Goal: Task Accomplishment & Management: Complete application form

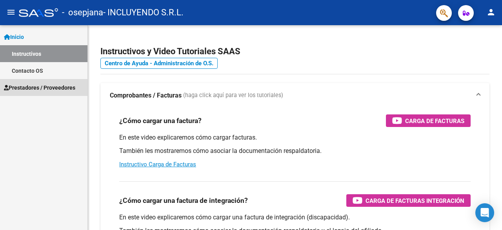
click at [55, 89] on span "Prestadores / Proveedores" at bounding box center [39, 87] width 71 height 9
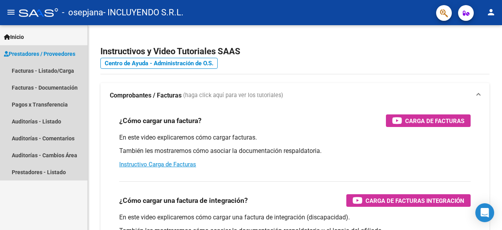
click at [57, 54] on span "Prestadores / Proveedores" at bounding box center [39, 53] width 71 height 9
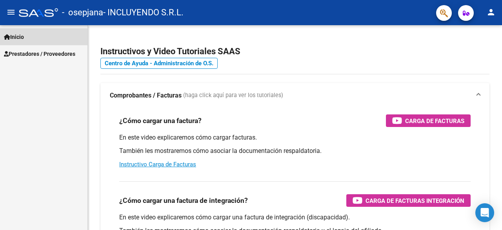
click at [17, 39] on span "Inicio" at bounding box center [14, 37] width 20 height 9
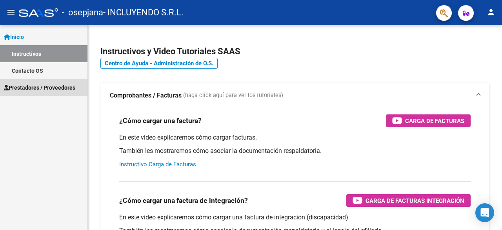
click at [53, 88] on span "Prestadores / Proveedores" at bounding box center [39, 87] width 71 height 9
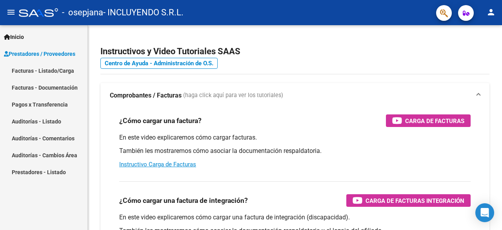
click at [57, 70] on link "Facturas - Listado/Carga" at bounding box center [44, 70] width 88 height 17
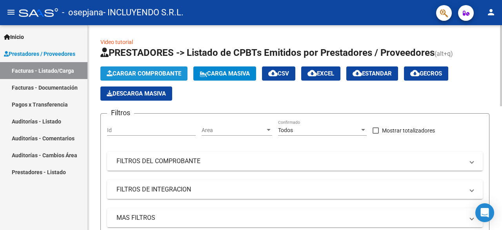
click at [148, 75] on span "Cargar Comprobante" at bounding box center [144, 73] width 75 height 7
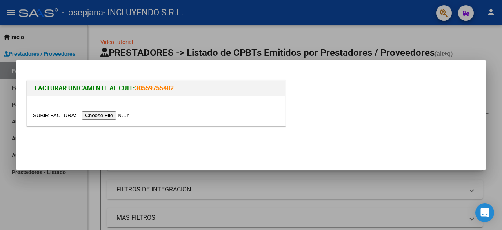
click at [118, 114] on input "file" at bounding box center [82, 115] width 99 height 8
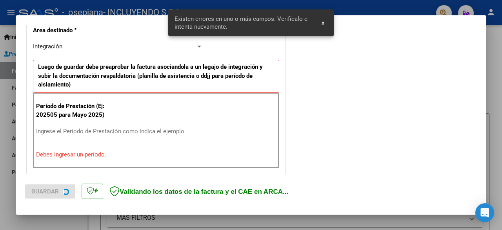
scroll to position [191, 0]
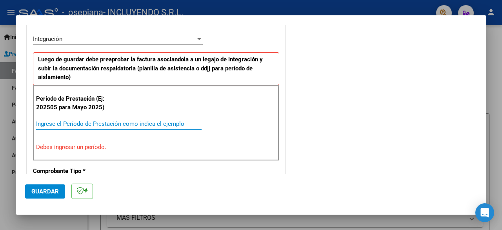
click at [68, 121] on input "Ingrese el Período de Prestación como indica el ejemplo" at bounding box center [119, 123] width 166 height 7
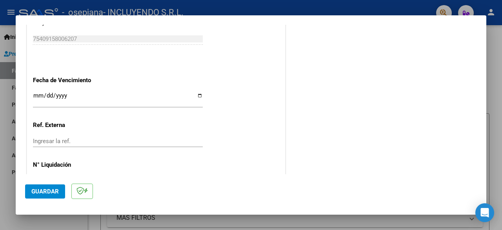
scroll to position [545, 0]
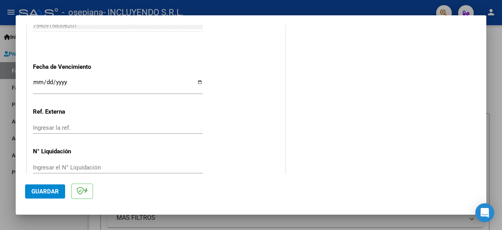
type input "202509"
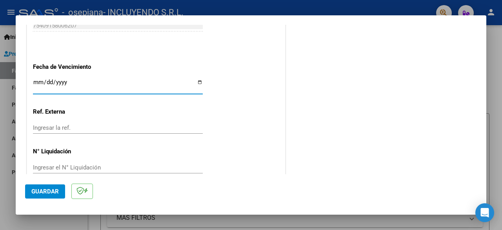
click at [200, 81] on input "Ingresar la fecha" at bounding box center [118, 85] width 170 height 13
type input "[DATE]"
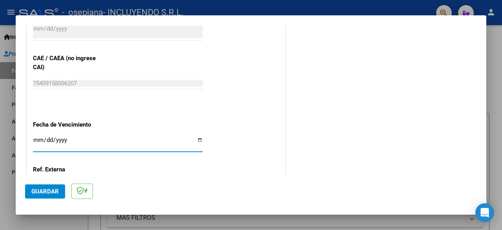
scroll to position [557, 0]
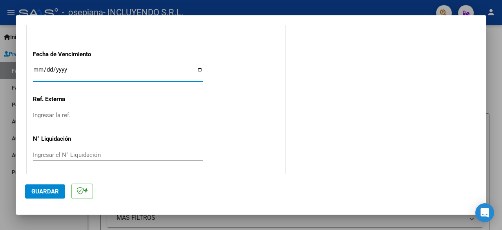
click at [47, 193] on span "Guardar" at bounding box center [44, 191] width 27 height 7
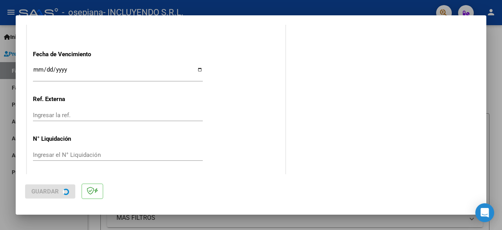
scroll to position [0, 0]
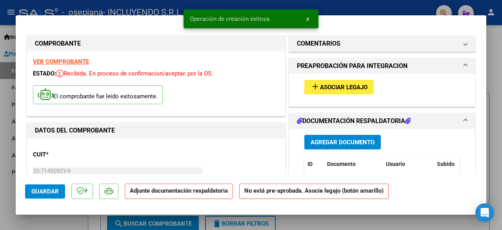
click at [359, 87] on span "Asociar Legajo" at bounding box center [343, 87] width 47 height 7
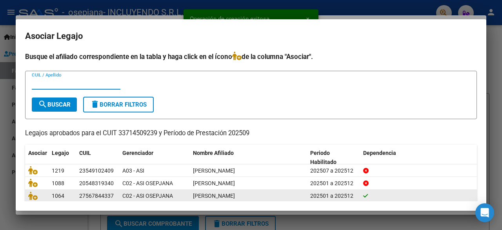
scroll to position [39, 0]
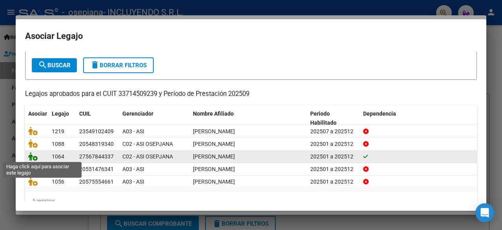
click at [33, 156] on icon at bounding box center [32, 156] width 9 height 9
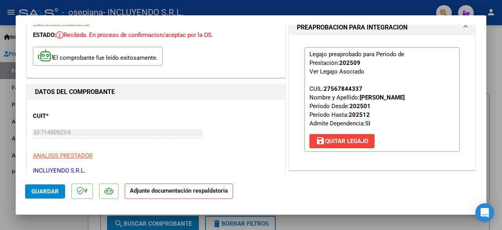
scroll to position [78, 0]
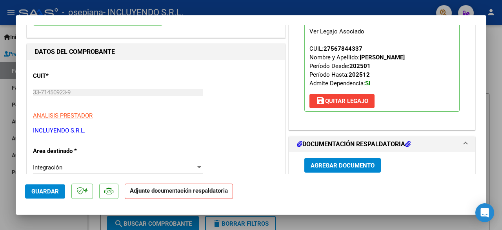
click at [347, 166] on span "Agregar Documento" at bounding box center [343, 165] width 64 height 7
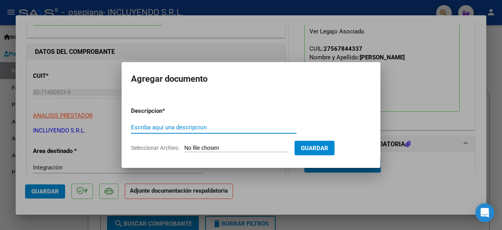
click at [188, 132] on div "Escriba aquí una descripcion" at bounding box center [214, 127] width 166 height 12
click at [192, 128] on input "Escriba aquí una descripcion" at bounding box center [214, 127] width 166 height 7
click at [203, 148] on input "Seleccionar Archivo" at bounding box center [236, 147] width 104 height 7
type input "C:\fakepath\Comprobante de CAE FC 00003-00008521 [PERSON_NAME]-[DATE].pdf"
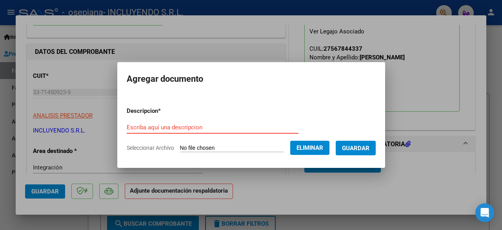
paste input "Comprobante de CAE FC 00003-00008521 [PERSON_NAME]-[DATE]"
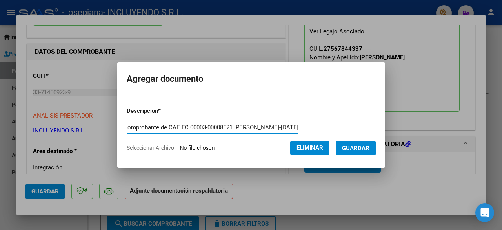
type input "Comprobante de CAE FC 00003-00008521 [PERSON_NAME]-[DATE]"
click at [359, 147] on span "Guardar" at bounding box center [355, 147] width 27 height 7
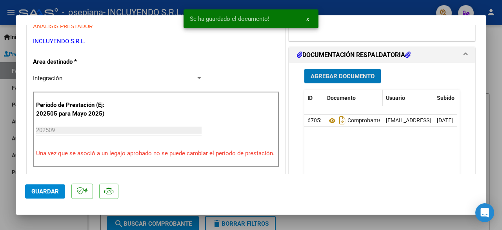
scroll to position [157, 0]
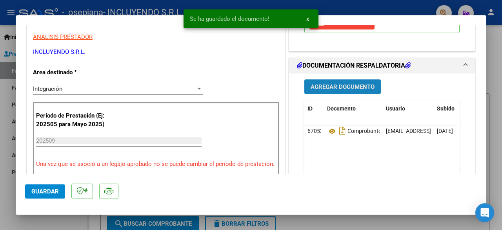
click at [343, 89] on button "Agregar Documento" at bounding box center [342, 86] width 77 height 15
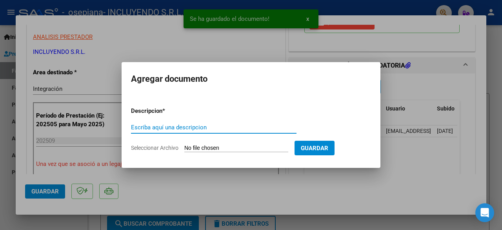
click at [221, 148] on input "Seleccionar Archivo" at bounding box center [236, 147] width 104 height 7
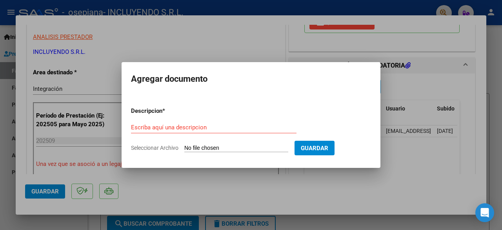
type input "C:\fakepath\Constancia de CUIT- Incluyendo SRL.pdf"
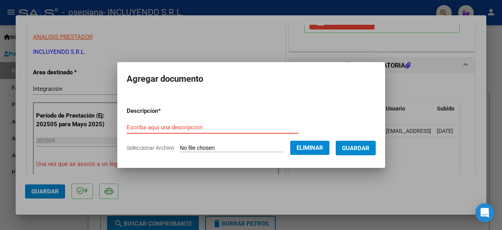
paste input "Constancia de CUIT- Incluyendo SRL"
type input "Constancia de CUIT- Incluyendo SRL"
click at [354, 146] on span "Guardar" at bounding box center [355, 147] width 27 height 7
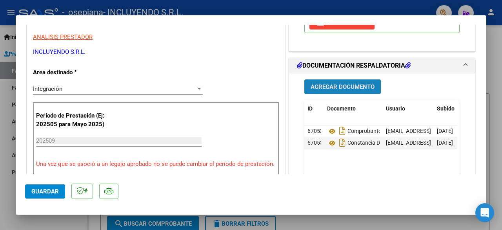
click at [346, 79] on button "Agregar Documento" at bounding box center [342, 86] width 77 height 15
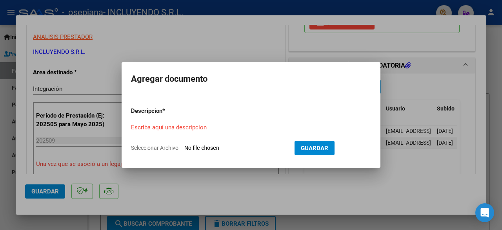
click at [246, 148] on input "Seleccionar Archivo" at bounding box center [236, 147] width 104 height 7
type input "C:\fakepath\Planilla de Asistencia [PERSON_NAME] - [DATE].pdf"
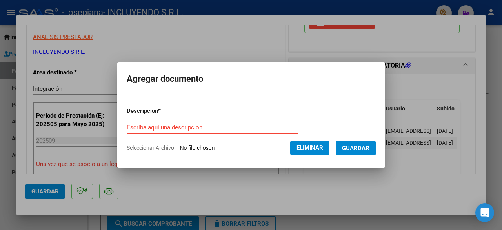
drag, startPoint x: 173, startPoint y: 121, endPoint x: 158, endPoint y: 127, distance: 16.9
paste input "Planilla de Asistencia [PERSON_NAME] - [DATE]"
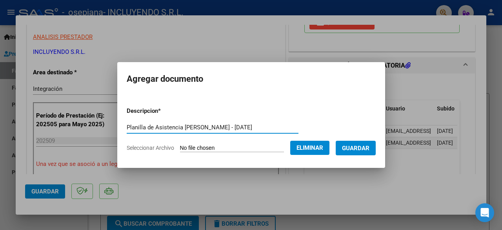
type input "Planilla de Asistencia [PERSON_NAME] - [DATE]"
click at [359, 147] on span "Guardar" at bounding box center [355, 147] width 27 height 7
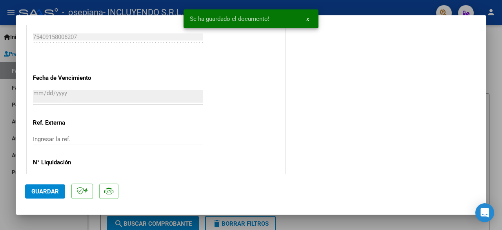
scroll to position [560, 0]
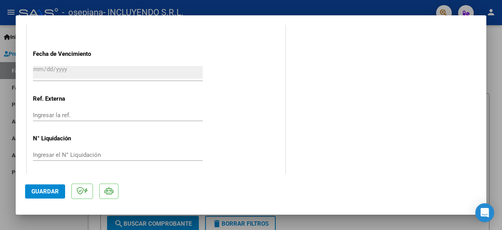
click at [50, 190] on span "Guardar" at bounding box center [44, 191] width 27 height 7
click at [52, 188] on span "Guardar" at bounding box center [44, 191] width 27 height 7
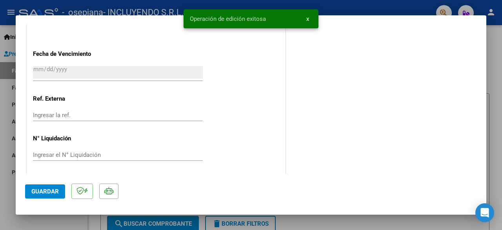
click at [53, 218] on div at bounding box center [251, 115] width 502 height 230
type input "$ 0,00"
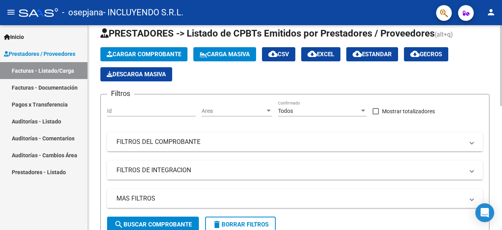
scroll to position [0, 0]
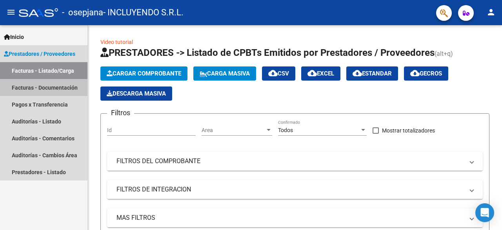
click at [51, 89] on link "Facturas - Documentación" at bounding box center [44, 87] width 88 height 17
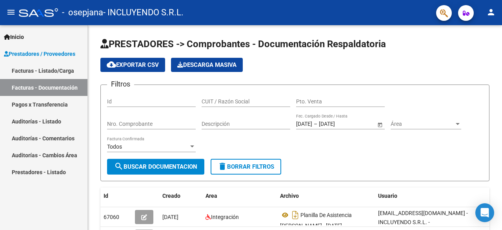
click at [50, 73] on link "Facturas - Listado/Carga" at bounding box center [44, 70] width 88 height 17
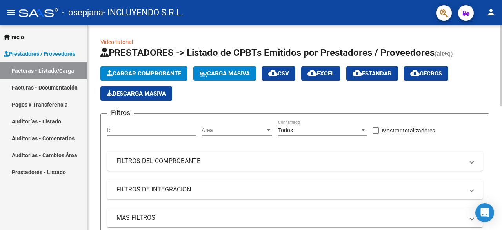
click at [118, 73] on span "Cargar Comprobante" at bounding box center [144, 73] width 75 height 7
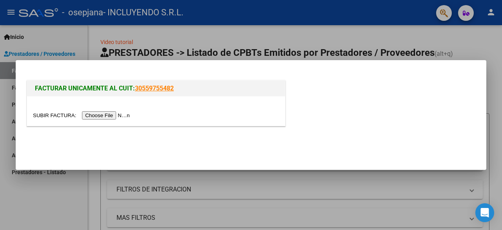
click at [107, 115] on input "file" at bounding box center [82, 115] width 99 height 8
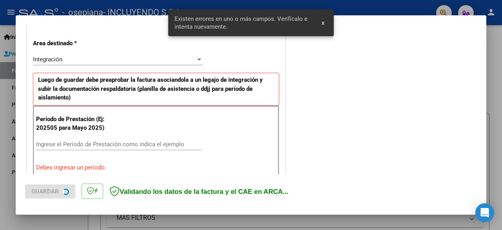
scroll to position [206, 0]
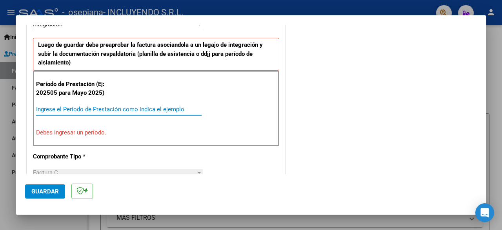
click at [81, 109] on input "Ingrese el Período de Prestación como indica el ejemplo" at bounding box center [119, 109] width 166 height 7
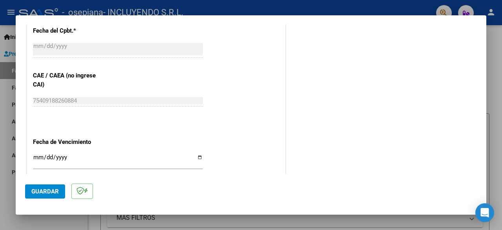
scroll to position [481, 0]
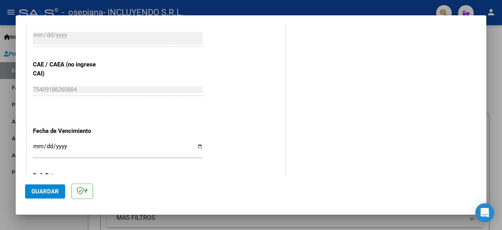
type input "202509"
click at [197, 145] on input "Ingresar la fecha" at bounding box center [118, 149] width 170 height 13
type input "[DATE]"
click at [50, 191] on span "Guardar" at bounding box center [44, 191] width 27 height 7
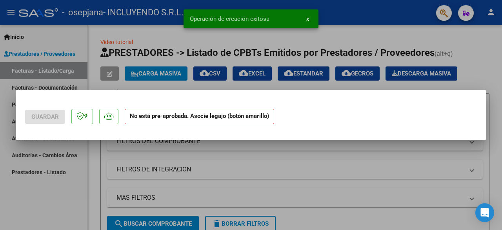
scroll to position [0, 0]
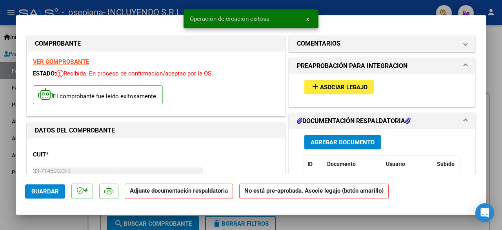
click at [334, 86] on span "Asociar Legajo" at bounding box center [343, 87] width 47 height 7
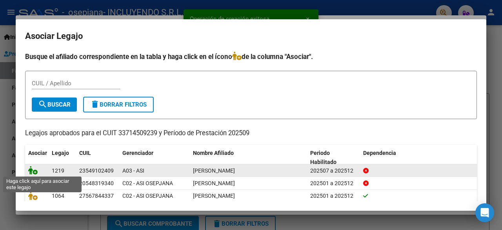
click at [34, 171] on icon at bounding box center [32, 170] width 9 height 9
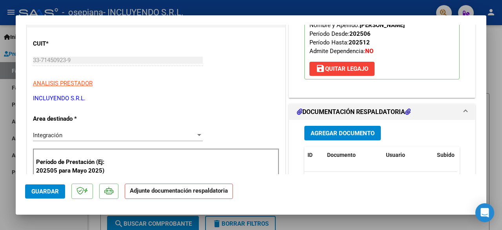
scroll to position [157, 0]
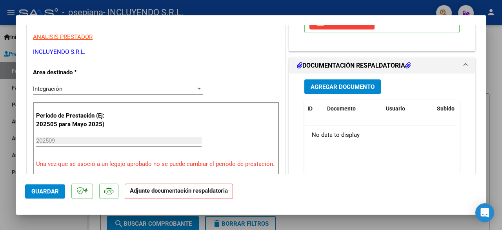
click at [346, 86] on span "Agregar Documento" at bounding box center [343, 86] width 64 height 7
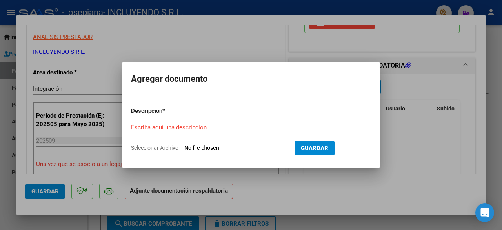
click at [215, 147] on input "Seleccionar Archivo" at bounding box center [236, 147] width 104 height 7
click at [228, 151] on input "Seleccionar Archivo" at bounding box center [236, 147] width 104 height 7
type input "C:\fakepath\Comprobante de CAE FC 00003-00008572 [PERSON_NAME] - [DATE].pdf"
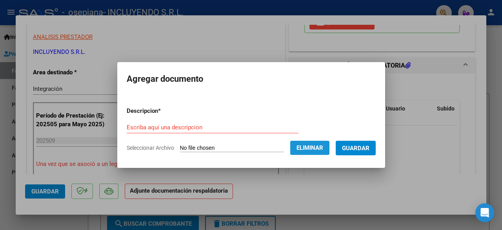
click at [318, 149] on span "Eliminar" at bounding box center [310, 147] width 27 height 7
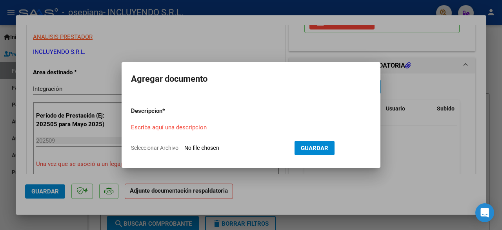
click at [233, 148] on input "Seleccionar Archivo" at bounding box center [236, 147] width 104 height 7
type input "C:\fakepath\Comprobante de CAE FC 00003-00008572 [PERSON_NAME] - [DATE].pdf"
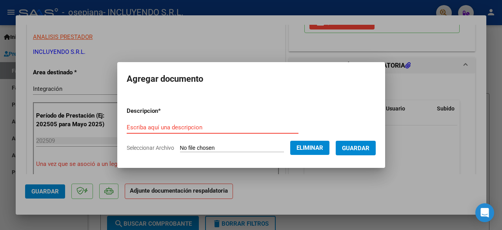
drag, startPoint x: 143, startPoint y: 122, endPoint x: 140, endPoint y: 128, distance: 6.5
paste input "Comprobante de CAE FC 00003-00008572 [PERSON_NAME] - [DATE]"
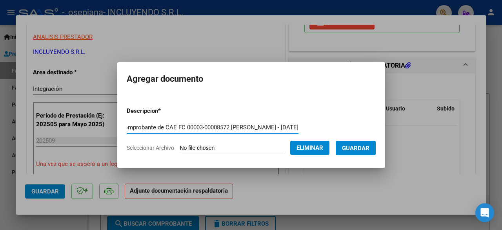
type input "Comprobante de CAE FC 00003-00008572 [PERSON_NAME] - [DATE]"
click at [362, 148] on span "Guardar" at bounding box center [355, 147] width 27 height 7
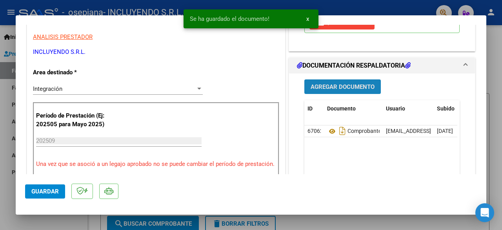
click at [345, 87] on span "Agregar Documento" at bounding box center [343, 86] width 64 height 7
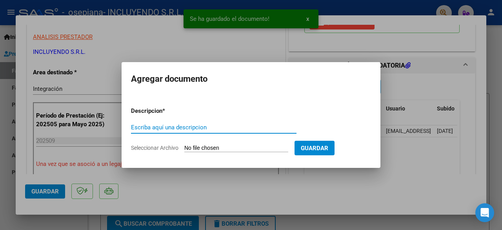
click at [212, 149] on input "Seleccionar Archivo" at bounding box center [236, 147] width 104 height 7
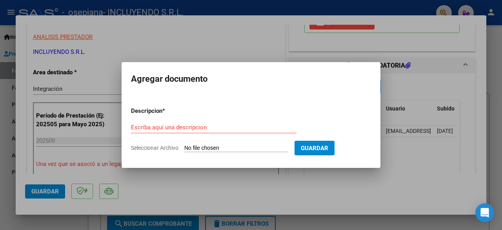
type input "C:\fakepath\Constancia de CUIT- Incluyendo SRL.pdf"
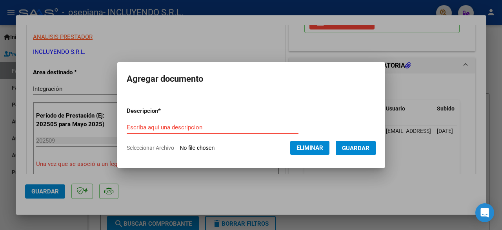
drag, startPoint x: 162, startPoint y: 121, endPoint x: 136, endPoint y: 126, distance: 26.4
paste input "Constancia de CUIT- Incluyendo SRL"
type input "Constancia de CUIT- Incluyendo SRL"
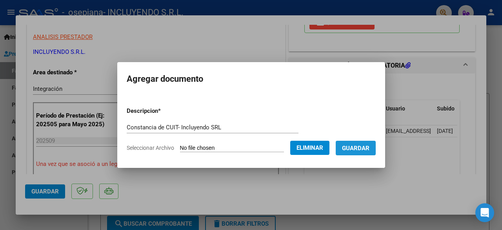
click at [363, 145] on span "Guardar" at bounding box center [355, 147] width 27 height 7
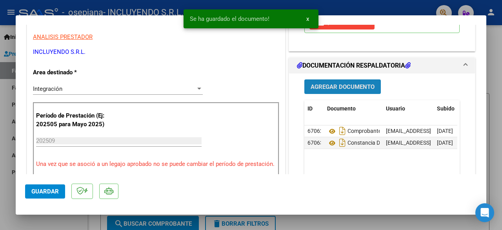
click at [354, 90] on button "Agregar Documento" at bounding box center [342, 86] width 77 height 15
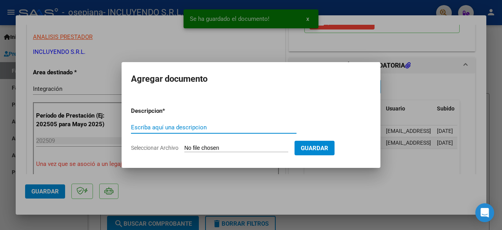
click at [228, 148] on input "Seleccionar Archivo" at bounding box center [236, 147] width 104 height 7
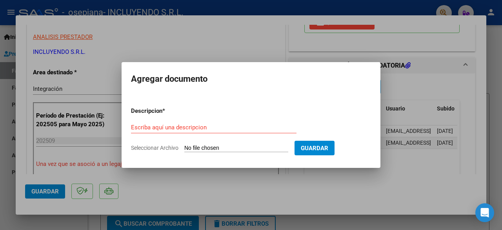
type input "C:\fakepath\Planilla SAIE - [PERSON_NAME]- [DATE].pdf"
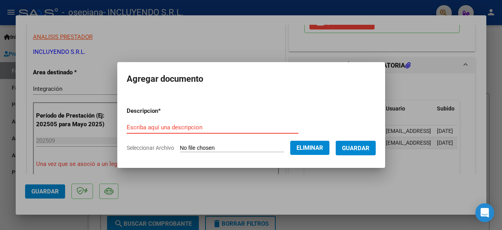
paste input "Planilla SAIE - [PERSON_NAME]- [DATE]"
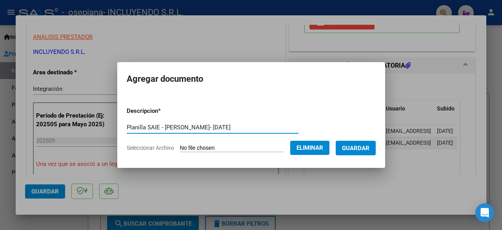
type input "Planilla SAIE - [PERSON_NAME]- [DATE]"
click at [360, 149] on span "Guardar" at bounding box center [355, 147] width 27 height 7
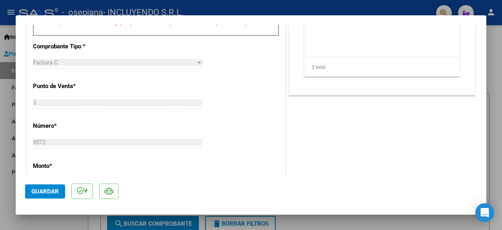
scroll to position [314, 0]
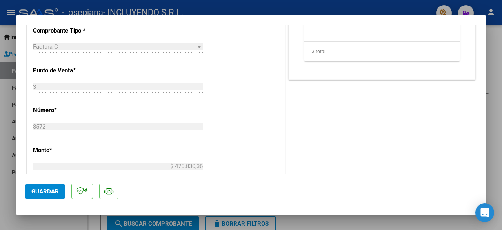
click at [44, 191] on span "Guardar" at bounding box center [44, 191] width 27 height 7
click at [374, 130] on div "COMENTARIOS Comentarios del Prestador / Gerenciador: PREAPROBACIÓN PARA INTEGRA…" at bounding box center [382, 71] width 190 height 702
click at [50, 186] on button "Guardar" at bounding box center [45, 191] width 40 height 14
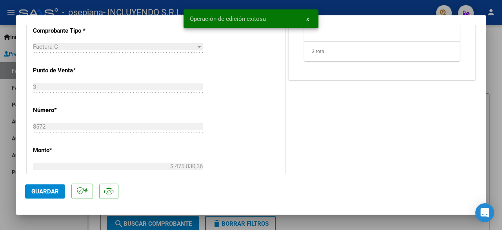
click at [46, 226] on div at bounding box center [251, 115] width 502 height 230
type input "$ 0,00"
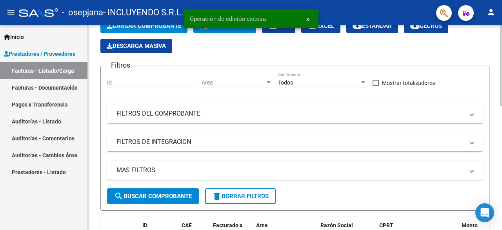
scroll to position [39, 0]
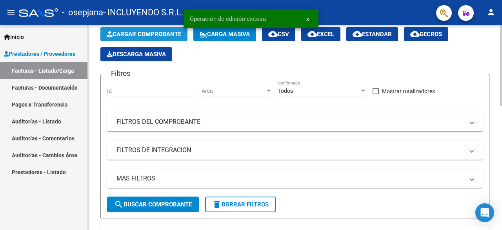
click at [147, 33] on span "Cargar Comprobante" at bounding box center [144, 34] width 75 height 7
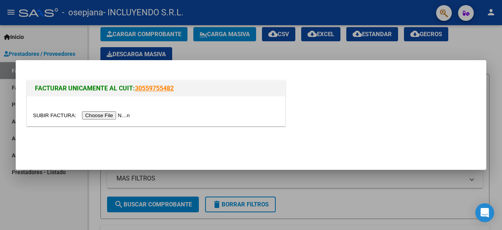
click at [106, 116] on input "file" at bounding box center [82, 115] width 99 height 8
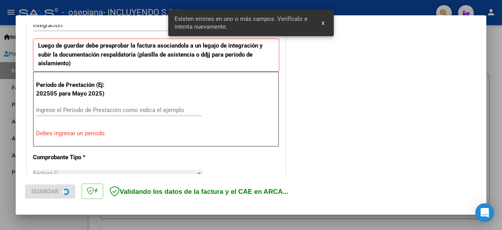
scroll to position [206, 0]
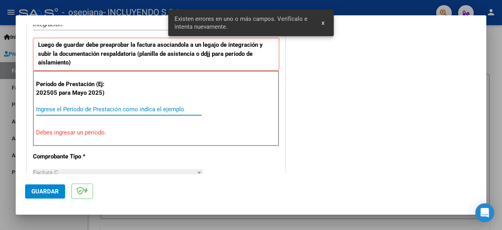
click at [76, 106] on input "Ingrese el Período de Prestación como indica el ejemplo" at bounding box center [119, 109] width 166 height 7
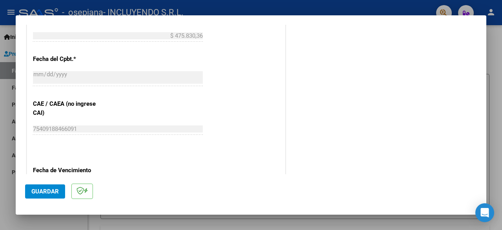
scroll to position [481, 0]
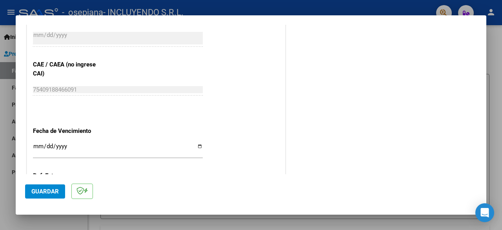
type input "202509"
click at [197, 143] on input "Ingresar la fecha" at bounding box center [118, 149] width 170 height 13
type input "[DATE]"
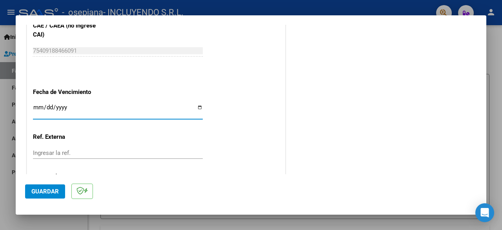
scroll to position [557, 0]
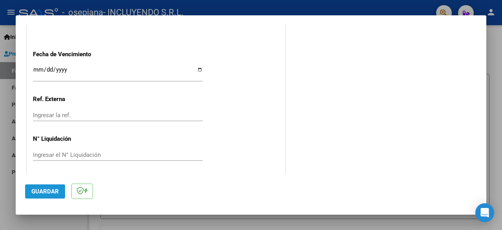
click at [48, 191] on span "Guardar" at bounding box center [44, 191] width 27 height 7
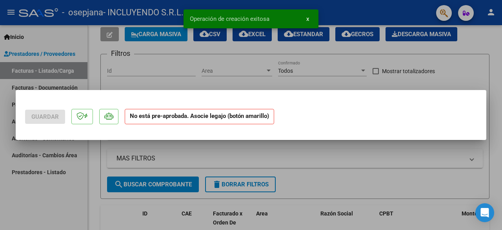
scroll to position [0, 0]
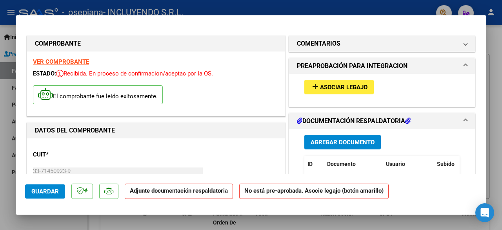
click at [342, 84] on span "Asociar Legajo" at bounding box center [343, 87] width 47 height 7
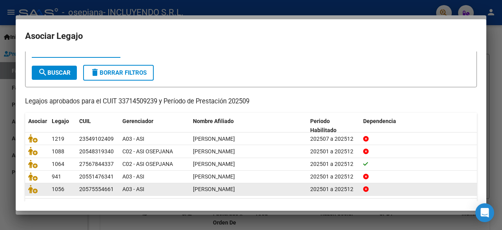
scroll to position [39, 0]
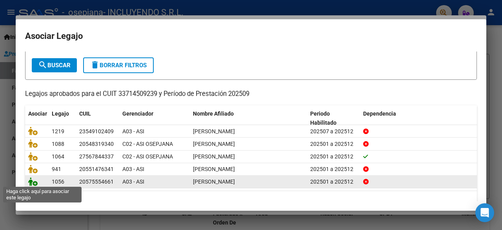
click at [31, 181] on icon at bounding box center [32, 181] width 9 height 9
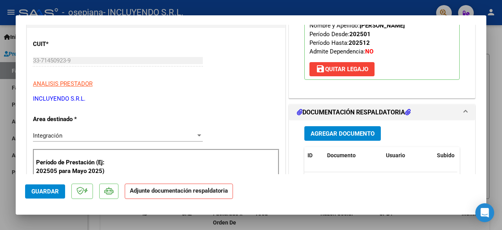
scroll to position [118, 0]
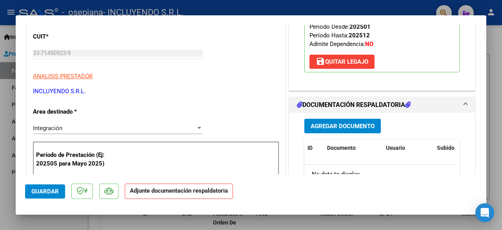
click at [341, 126] on span "Agregar Documento" at bounding box center [343, 125] width 64 height 7
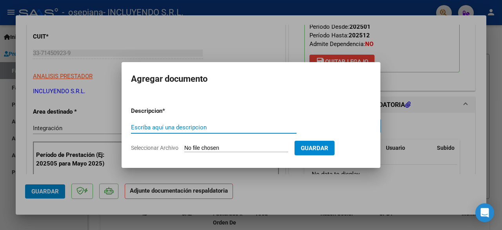
click at [232, 147] on input "Seleccionar Archivo" at bounding box center [236, 147] width 104 height 7
type input "C:\fakepath\Comprobante de CAE FC 00003-00008573 [PERSON_NAME]-[DATE].pdf"
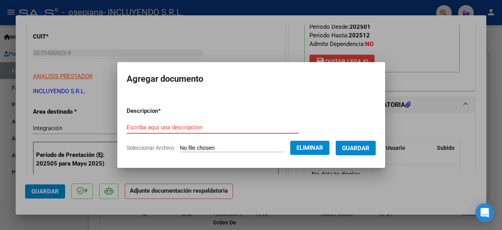
paste input "Comprobante de CAE FC 00003-00008573 [PERSON_NAME]-[DATE]"
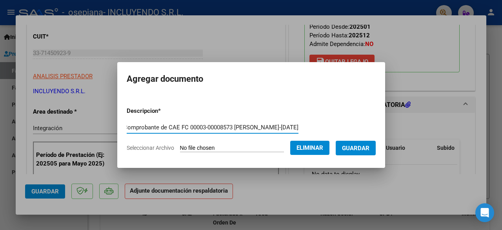
type input "Comprobante de CAE FC 00003-00008573 [PERSON_NAME]-[DATE]"
click at [355, 146] on span "Guardar" at bounding box center [355, 147] width 27 height 7
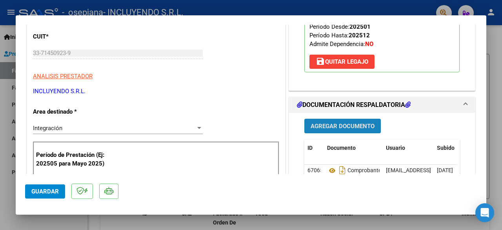
drag, startPoint x: 340, startPoint y: 124, endPoint x: 327, endPoint y: 126, distance: 13.1
click at [327, 126] on span "Agregar Documento" at bounding box center [343, 125] width 64 height 7
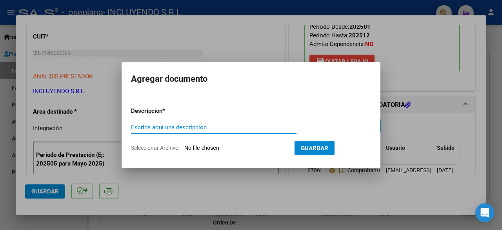
click at [213, 147] on input "Seleccionar Archivo" at bounding box center [236, 147] width 104 height 7
type input "C:\fakepath\Constancia de CUIT- Incluyendo SRL.pdf"
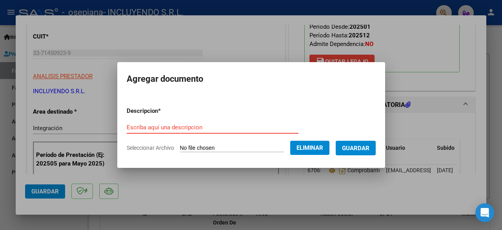
paste input "Constancia de CUIT- Incluyendo SRL"
type input "Constancia de CUIT- Incluyendo SRL"
click at [363, 151] on span "Guardar" at bounding box center [355, 147] width 27 height 7
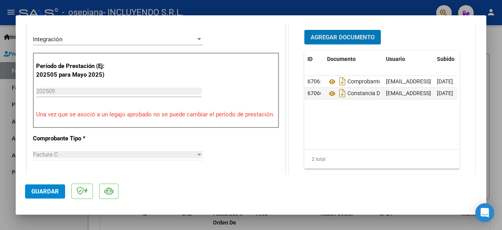
scroll to position [196, 0]
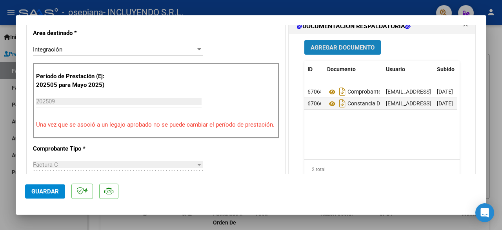
click at [342, 48] on span "Agregar Documento" at bounding box center [343, 47] width 64 height 7
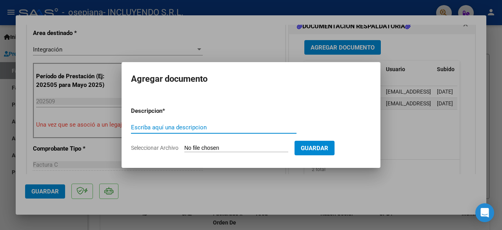
click at [209, 148] on input "Seleccionar Archivo" at bounding box center [236, 147] width 104 height 7
type input "C:\fakepath\Planilla SAIE - [PERSON_NAME]-[DATE].pdf"
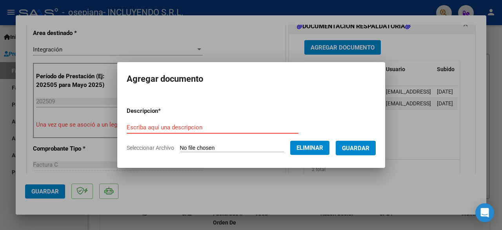
paste input "Planilla SAIE - [PERSON_NAME]-[DATE]"
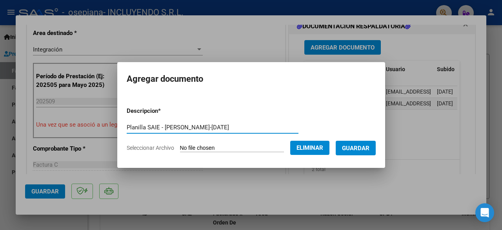
type input "Planilla SAIE - [PERSON_NAME]-[DATE]"
click at [363, 148] on span "Guardar" at bounding box center [355, 147] width 27 height 7
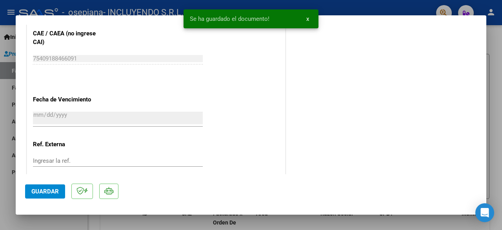
scroll to position [549, 0]
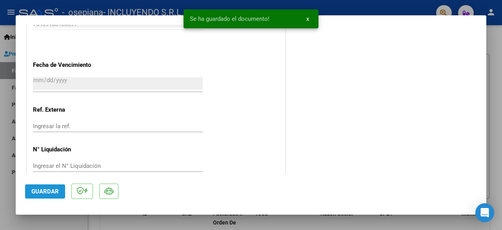
click at [42, 190] on span "Guardar" at bounding box center [44, 191] width 27 height 7
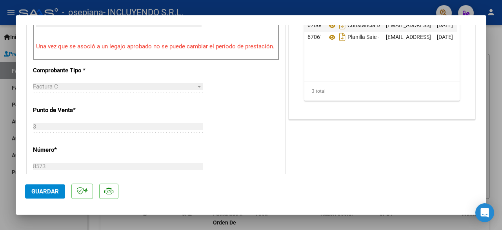
scroll to position [275, 0]
click at [34, 192] on span "Guardar" at bounding box center [44, 191] width 27 height 7
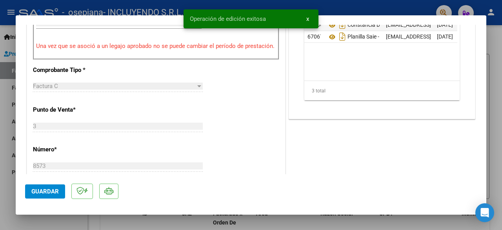
click at [45, 223] on div at bounding box center [251, 115] width 502 height 230
type input "$ 0,00"
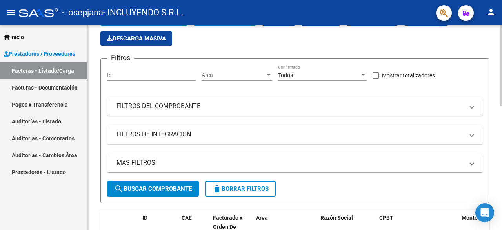
scroll to position [39, 0]
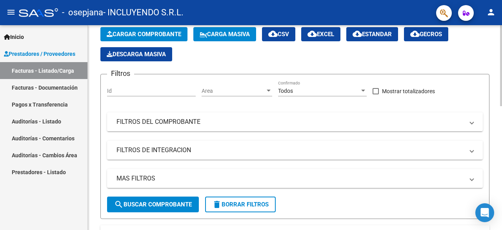
click at [147, 36] on span "Cargar Comprobante" at bounding box center [144, 34] width 75 height 7
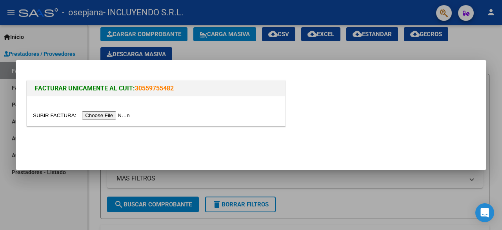
click at [115, 113] on input "file" at bounding box center [82, 115] width 99 height 8
click at [116, 115] on input "file" at bounding box center [82, 115] width 99 height 8
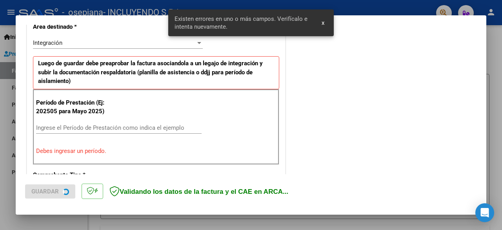
scroll to position [191, 0]
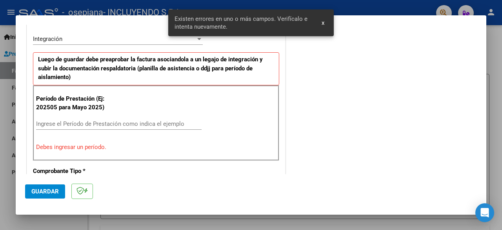
click at [61, 124] on input "Ingrese el Período de Prestación como indica el ejemplo" at bounding box center [119, 123] width 166 height 7
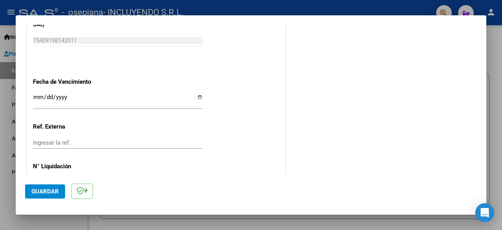
scroll to position [545, 0]
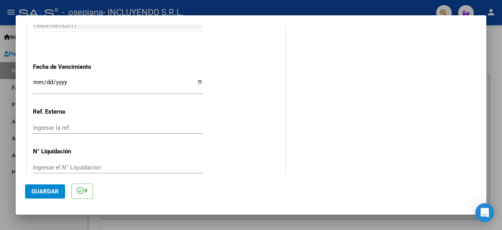
type input "202509"
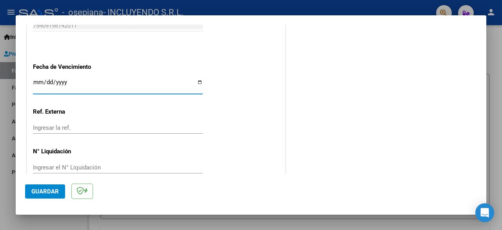
click at [199, 82] on input "Ingresar la fecha" at bounding box center [118, 85] width 170 height 13
type input "[DATE]"
click at [48, 193] on span "Guardar" at bounding box center [44, 191] width 27 height 7
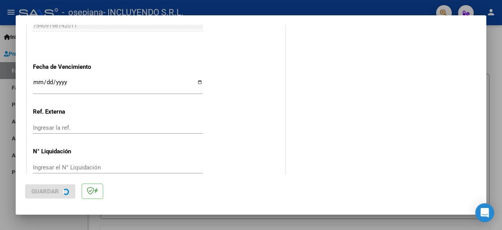
scroll to position [0, 0]
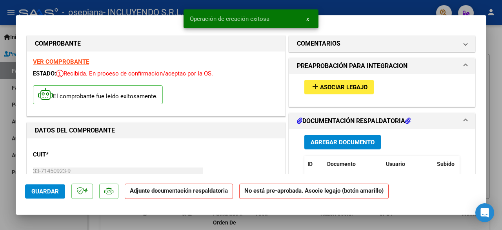
click at [346, 84] on span "Asociar Legajo" at bounding box center [343, 87] width 47 height 7
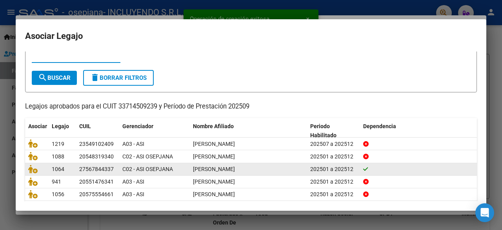
scroll to position [39, 0]
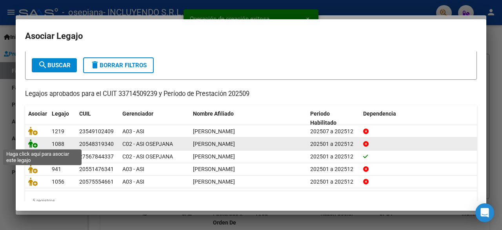
click at [31, 143] on icon at bounding box center [32, 143] width 9 height 9
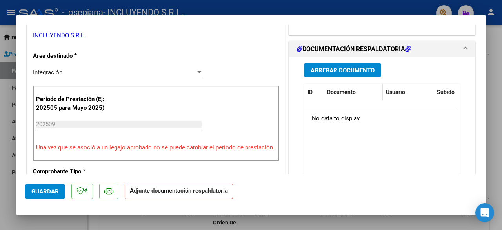
scroll to position [157, 0]
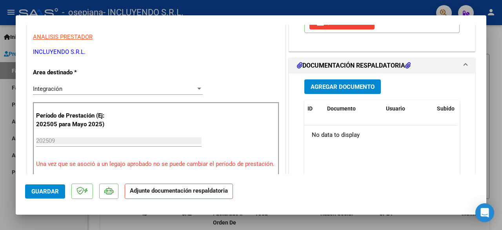
click at [351, 86] on span "Agregar Documento" at bounding box center [343, 86] width 64 height 7
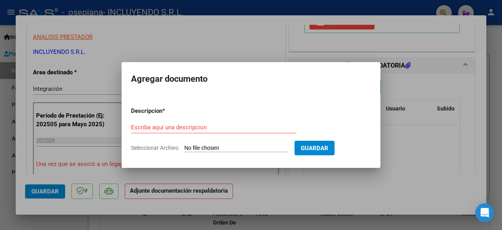
click at [211, 148] on input "Seleccionar Archivo" at bounding box center [236, 147] width 104 height 7
type input "C:\fakepath\Comprobante de CAE FC 00003-00008574 [PERSON_NAME] - [DATE].pdf"
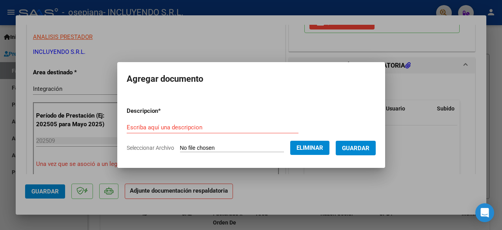
drag, startPoint x: 155, startPoint y: 120, endPoint x: 135, endPoint y: 128, distance: 22.2
paste input "Comprobante de CAE FC 00003-00008574 [PERSON_NAME] - [DATE]"
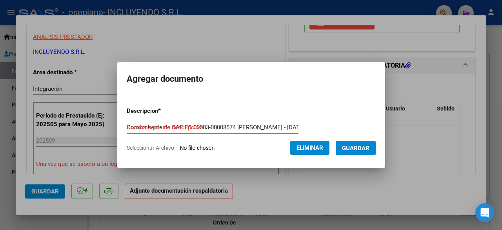
scroll to position [0, 62]
type input "Comprobante de CAE FC 00003-00008574 [PERSON_NAME] - [DATE]"
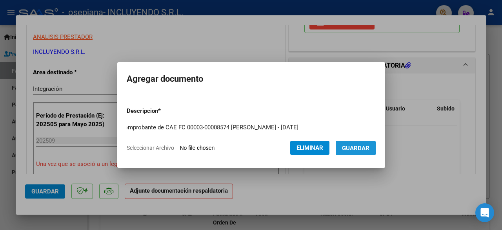
scroll to position [0, 0]
click at [361, 149] on span "Guardar" at bounding box center [355, 147] width 27 height 7
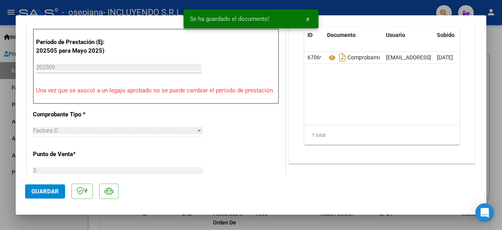
scroll to position [157, 0]
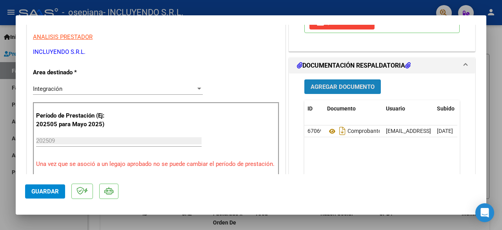
click at [348, 89] on span "Agregar Documento" at bounding box center [343, 86] width 64 height 7
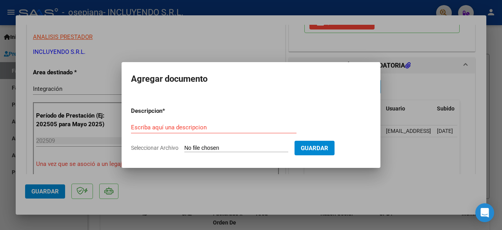
click at [231, 149] on input "Seleccionar Archivo" at bounding box center [236, 147] width 104 height 7
type input "C:\fakepath\Constancia de CUIT- Incluyendo SRL.pdf"
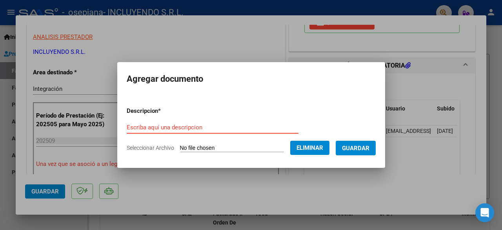
paste input "Constancia de CUIT- Incluyendo SRL"
type input "Constancia de CUIT- Incluyendo SRL"
click at [361, 147] on span "Guardar" at bounding box center [355, 147] width 27 height 7
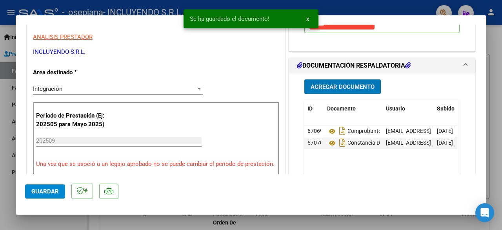
drag, startPoint x: 349, startPoint y: 88, endPoint x: 334, endPoint y: 84, distance: 15.4
click at [334, 84] on span "Agregar Documento" at bounding box center [343, 86] width 64 height 7
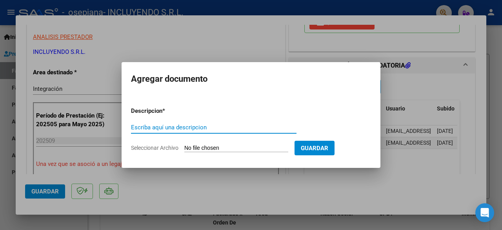
click at [214, 129] on input "Escriba aquí una descripcion" at bounding box center [214, 127] width 166 height 7
click at [202, 150] on input "Seleccionar Archivo" at bounding box center [236, 147] width 104 height 7
type input "C:\fakepath\Planilla SAIE - [PERSON_NAME]- [DATE].pdf"
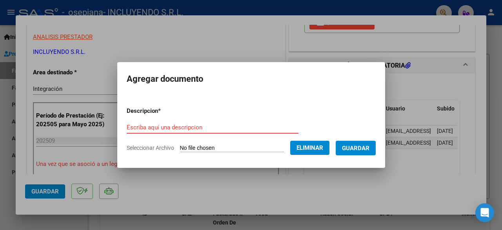
paste input "Planilla SAIE - [PERSON_NAME]- [DATE]"
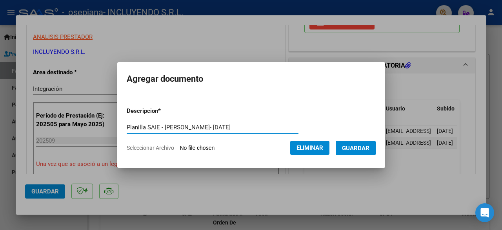
type input "Planilla SAIE - [PERSON_NAME]- [DATE]"
click at [360, 146] on span "Guardar" at bounding box center [355, 147] width 27 height 7
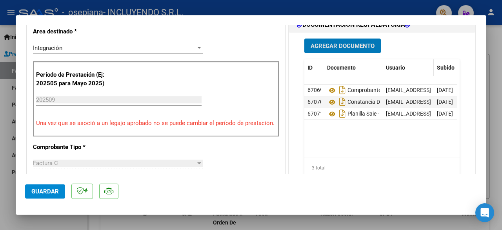
scroll to position [196, 0]
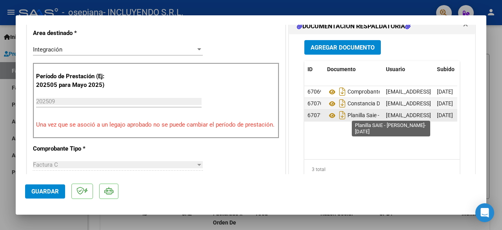
click at [352, 115] on span "Planilla Saie - [PERSON_NAME]- [DATE]" at bounding box center [384, 115] width 114 height 6
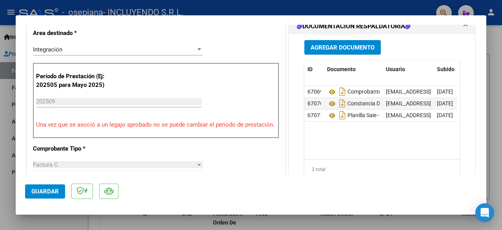
scroll to position [235, 0]
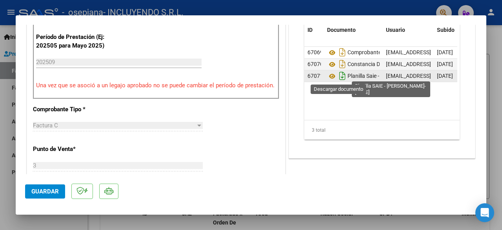
click at [338, 74] on icon "Descargar documento" at bounding box center [342, 75] width 10 height 13
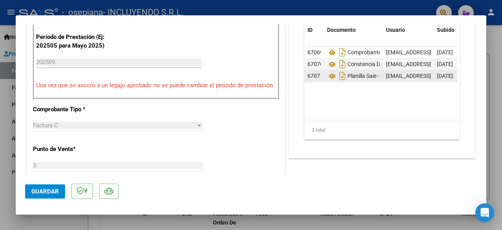
click at [344, 103] on datatable-body "67069 Comprobante De Cae Fc 00003-00008574 [PERSON_NAME] - [DATE] [EMAIL_ADDRES…" at bounding box center [380, 83] width 153 height 73
click at [49, 190] on span "Guardar" at bounding box center [44, 191] width 27 height 7
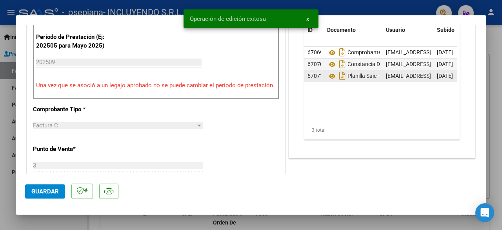
scroll to position [275, 0]
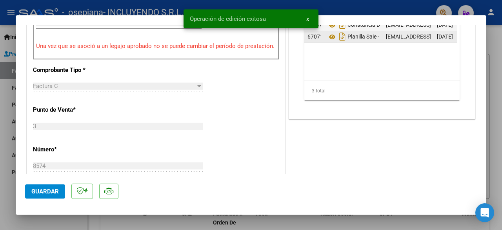
click at [4, 192] on div at bounding box center [251, 115] width 502 height 230
type input "$ 0,00"
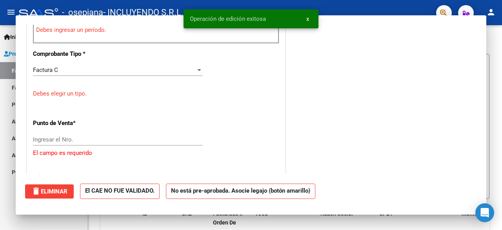
scroll to position [259, 0]
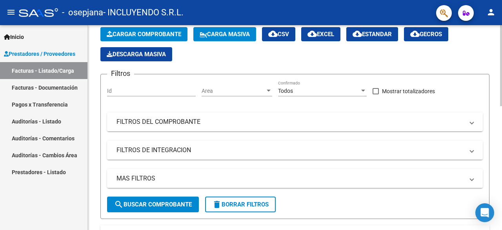
click at [126, 32] on span "Cargar Comprobante" at bounding box center [144, 34] width 75 height 7
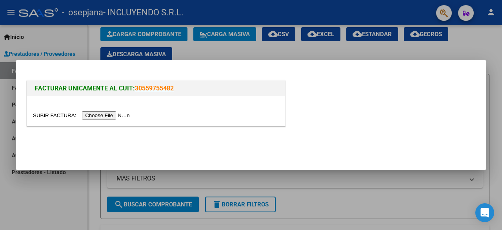
click at [112, 111] on input "file" at bounding box center [82, 115] width 99 height 8
click at [118, 118] on input "file" at bounding box center [82, 115] width 99 height 8
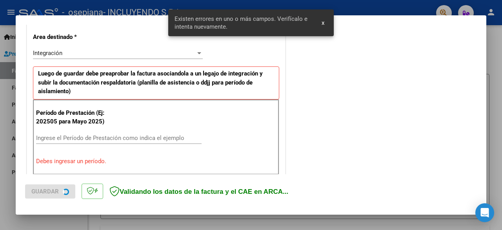
scroll to position [206, 0]
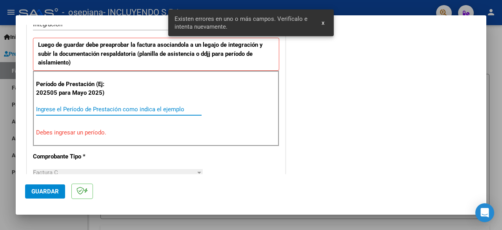
click at [108, 108] on input "Ingrese el Período de Prestación como indica el ejemplo" at bounding box center [119, 109] width 166 height 7
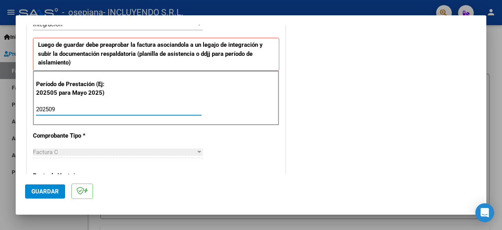
type input "202509"
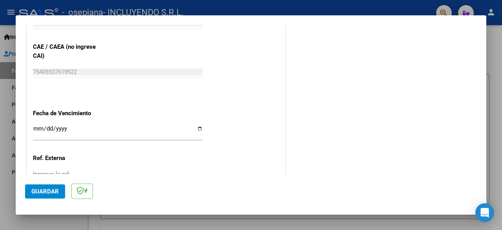
scroll to position [520, 0]
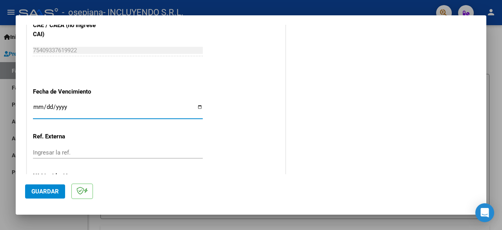
click at [196, 105] on input "Ingresar la fecha" at bounding box center [118, 110] width 170 height 13
type input "[DATE]"
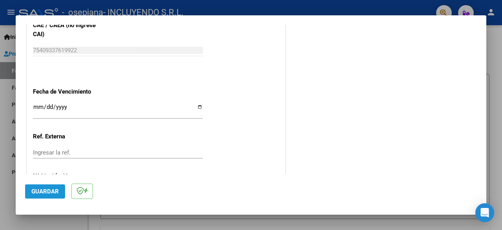
click at [47, 188] on span "Guardar" at bounding box center [44, 191] width 27 height 7
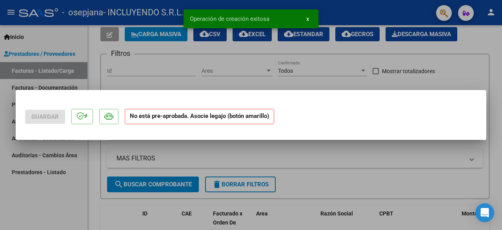
scroll to position [0, 0]
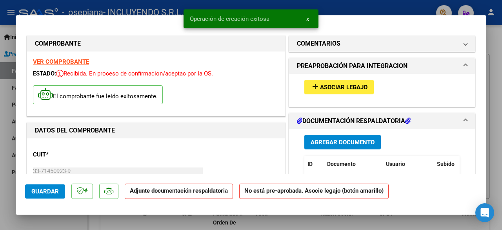
click at [337, 84] on span "Asociar Legajo" at bounding box center [343, 87] width 47 height 7
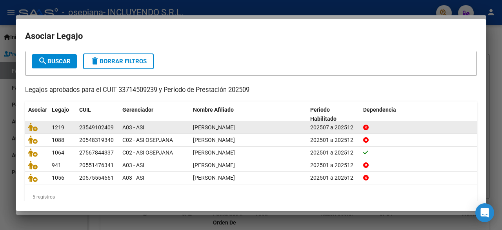
scroll to position [53, 0]
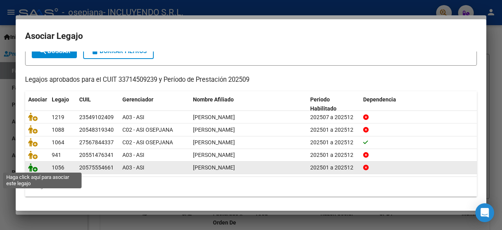
click at [31, 166] on icon at bounding box center [32, 167] width 9 height 9
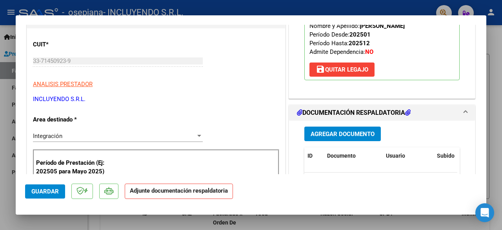
scroll to position [118, 0]
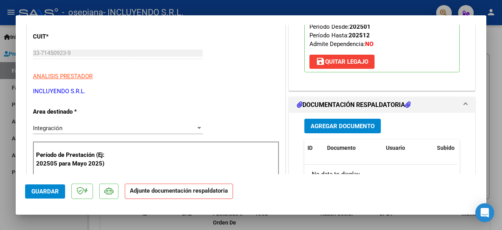
click at [363, 128] on span "Agregar Documento" at bounding box center [343, 125] width 64 height 7
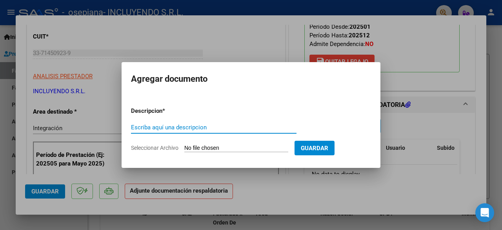
click at [210, 149] on input "Seleccionar Archivo" at bounding box center [236, 147] width 104 height 7
type input "C:\fakepath\Comprobante de CAE FC 00003-00008693 [PERSON_NAME] REHABILITACION -…"
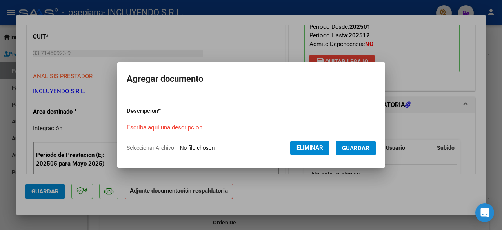
drag, startPoint x: 172, startPoint y: 121, endPoint x: 164, endPoint y: 127, distance: 10.0
paste input "Comprobante de CAE FC 00003-00008693 [PERSON_NAME] - [DATE]"
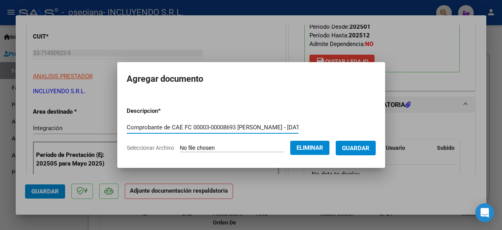
scroll to position [0, 73]
type input "Comprobante de CAE FC 00003-00008693 [PERSON_NAME] - [DATE]"
click at [369, 147] on span "Guardar" at bounding box center [355, 147] width 27 height 7
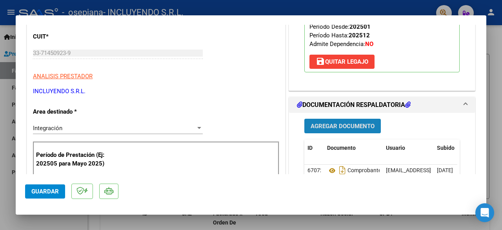
click at [363, 127] on span "Agregar Documento" at bounding box center [343, 125] width 64 height 7
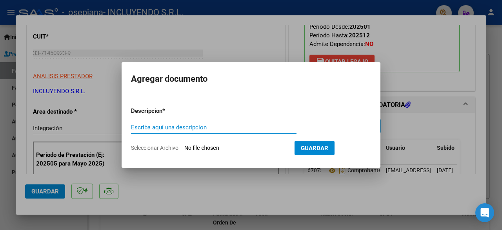
click at [236, 149] on input "Seleccionar Archivo" at bounding box center [236, 147] width 104 height 7
type input "C:\fakepath\Constancia de CUIT- Incluyendo SRL.pdf"
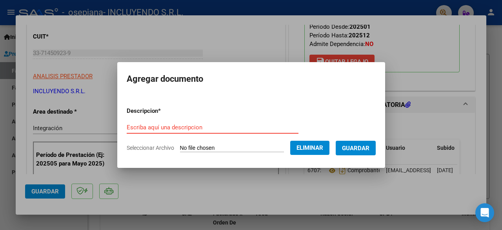
paste input "Constancia de CUIT- Incluyendo SRL"
type input "Constancia de CUIT- Incluyendo SRL"
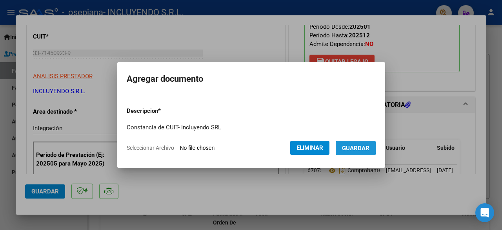
click at [358, 144] on span "Guardar" at bounding box center [355, 147] width 27 height 7
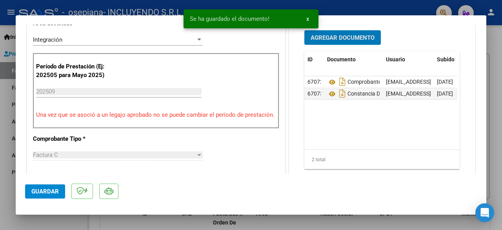
scroll to position [157, 0]
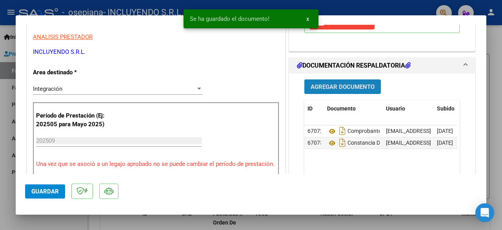
click at [349, 90] on button "Agregar Documento" at bounding box center [342, 86] width 77 height 15
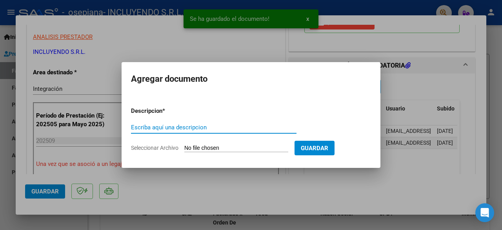
click at [240, 146] on input "Seleccionar Archivo" at bounding box center [236, 147] width 104 height 7
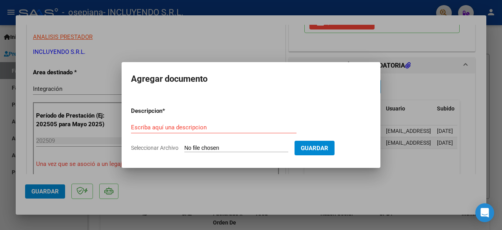
type input "C:\fakepath\Planilla FONOAUDIOLOGIA Rehabilitacion - [PERSON_NAME]- [DATE].pdf"
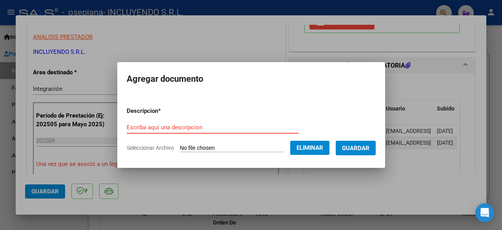
paste input "Planilla FONOAUDIOLOGIA Rehabilitacion - [PERSON_NAME]- [DATE]"
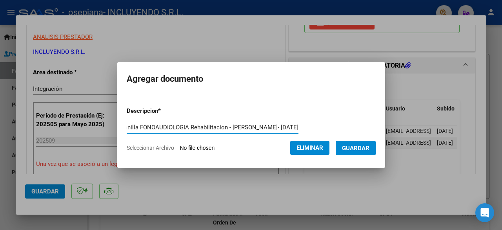
type input "Planilla FONOAUDIOLOGIA Rehabilitacion - [PERSON_NAME]- [DATE]"
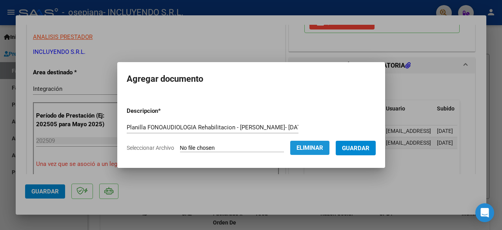
click at [314, 148] on span "Eliminar" at bounding box center [310, 147] width 27 height 7
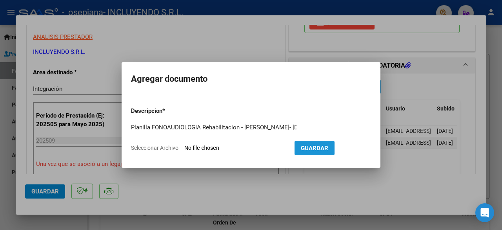
click at [328, 148] on span "Guardar" at bounding box center [314, 147] width 27 height 7
click at [202, 149] on input "Seleccionar Archivo" at bounding box center [236, 147] width 104 height 7
type input "C:\fakepath\Planilla FONOAUDIOLOGIA Rehabilitacion - [PERSON_NAME]- [DATE].pdf"
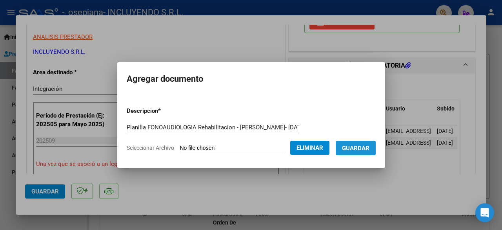
click at [360, 148] on span "Guardar" at bounding box center [355, 147] width 27 height 7
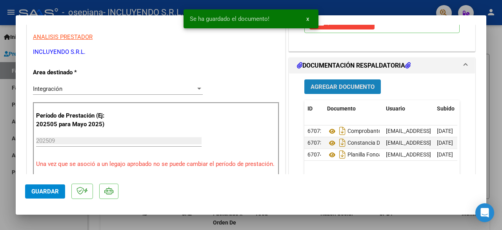
click at [335, 87] on span "Agregar Documento" at bounding box center [343, 86] width 64 height 7
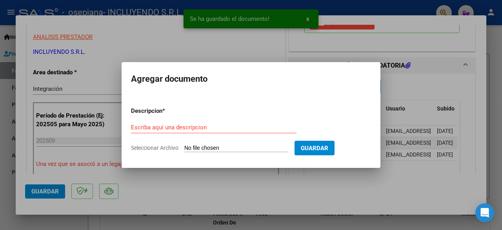
click at [246, 131] on div "Escriba aquí una descripcion" at bounding box center [214, 127] width 166 height 12
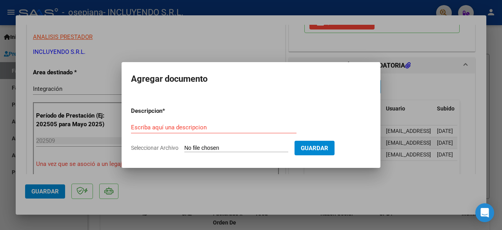
click at [213, 150] on input "Seleccionar Archivo" at bounding box center [236, 147] width 104 height 7
type input "C:\fakepath\Planilla PSICOLOGIA Rehabilitacion - [PERSON_NAME]- [DATE].pdf"
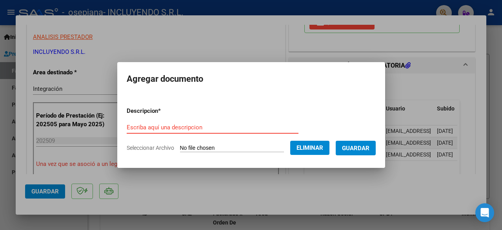
paste input "Planilla PSICOLOGIA Rehabilitacion - [PERSON_NAME]- [DATE]"
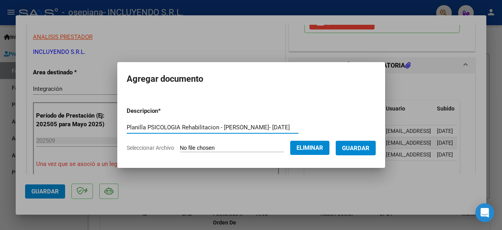
type input "Planilla PSICOLOGIA Rehabilitacion - [PERSON_NAME]- [DATE]"
click at [352, 147] on span "Guardar" at bounding box center [355, 147] width 27 height 7
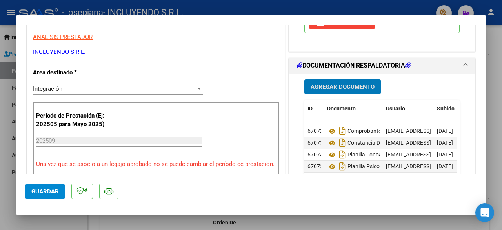
click at [339, 87] on span "Agregar Documento" at bounding box center [343, 86] width 64 height 7
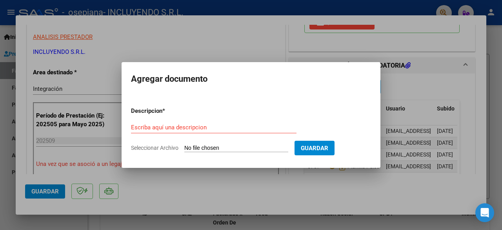
click at [222, 148] on input "Seleccionar Archivo" at bounding box center [236, 147] width 104 height 7
type input "C:\fakepath\Planilla PSICOPEDAGOGIA Rehabilitacion - [PERSON_NAME]- [DATE].pdf"
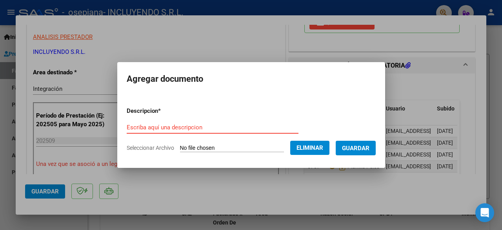
paste input "Planilla PSICOPEDAGOGIA Rehabilitacion - [PERSON_NAME]- [DATE]"
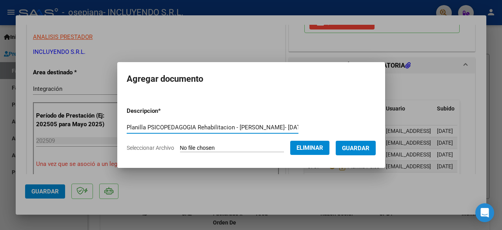
scroll to position [0, 27]
type input "Planilla PSICOPEDAGOGIA Rehabilitacion - [PERSON_NAME]- [DATE]"
click at [357, 147] on span "Guardar" at bounding box center [355, 147] width 27 height 7
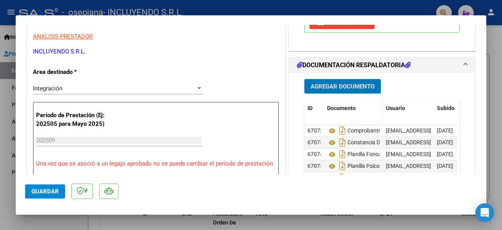
scroll to position [157, 0]
click at [347, 88] on span "Agregar Documento" at bounding box center [343, 86] width 64 height 7
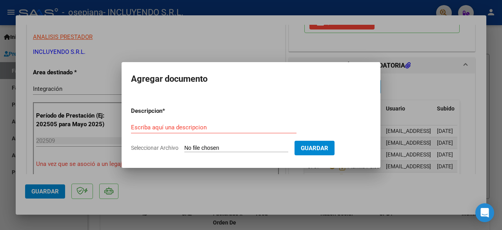
click at [226, 146] on input "Seleccionar Archivo" at bounding box center [236, 147] width 104 height 7
type input "C:\fakepath\Planilla TERAPIA OCUPACIONAL Rehabilitacion - [PERSON_NAME]- [DATE]…"
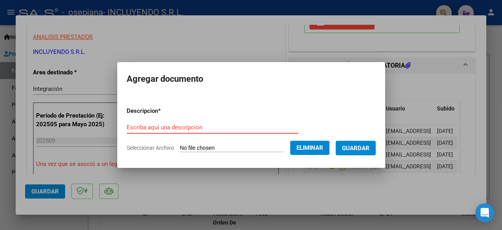
paste input "Planilla TERAPIA OCUPACIONAL Rehabilitacion - [PERSON_NAME]- [DATE]"
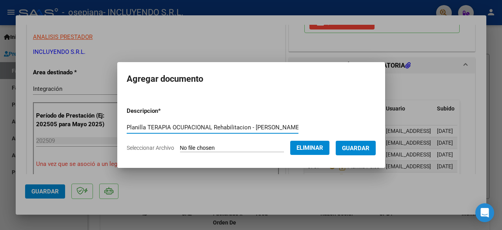
scroll to position [0, 43]
type input "Planilla TERAPIA OCUPACIONAL Rehabilitacion - [PERSON_NAME]- [DATE]"
click at [357, 150] on span "Guardar" at bounding box center [355, 147] width 27 height 7
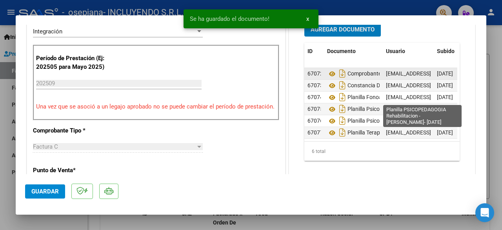
scroll to position [196, 0]
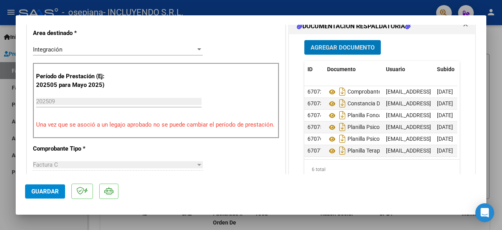
click at [48, 188] on span "Guardar" at bounding box center [44, 191] width 27 height 7
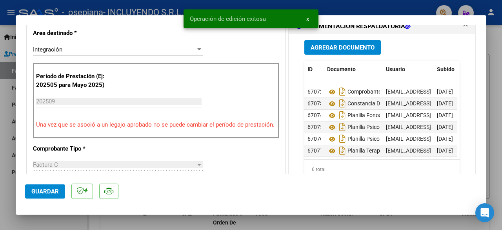
click at [61, 222] on div at bounding box center [251, 115] width 502 height 230
type input "$ 0,00"
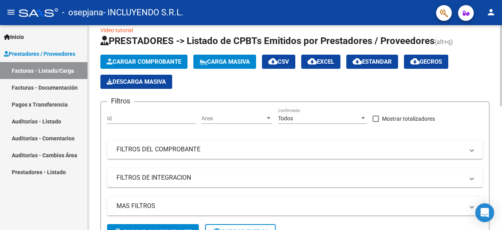
scroll to position [0, 0]
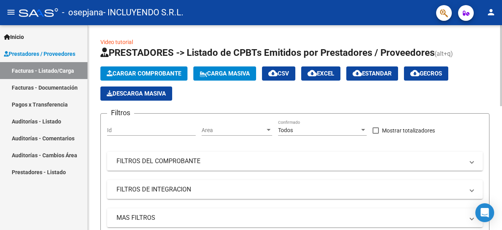
click at [159, 75] on span "Cargar Comprobante" at bounding box center [144, 73] width 75 height 7
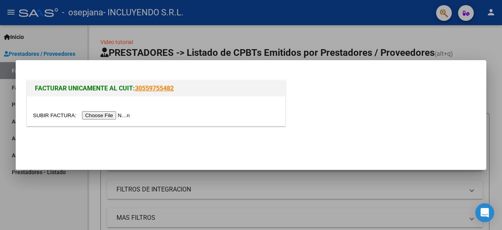
click at [115, 117] on input "file" at bounding box center [82, 115] width 99 height 8
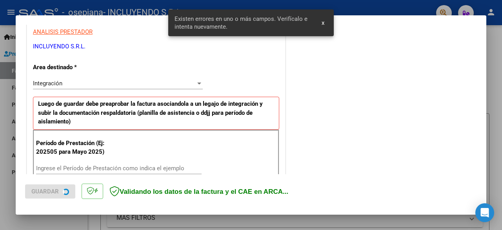
scroll to position [191, 0]
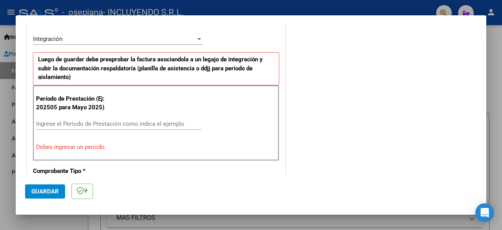
click at [66, 118] on div "Ingrese el Período de Prestación como indica el ejemplo" at bounding box center [119, 124] width 166 height 12
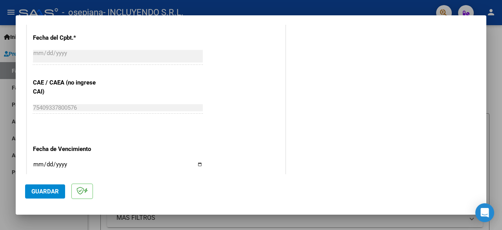
scroll to position [466, 0]
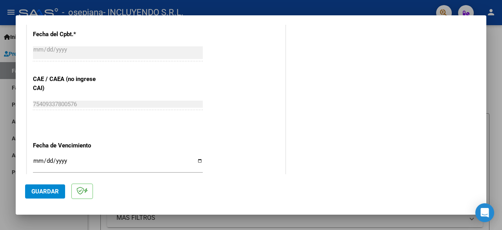
type input "202509"
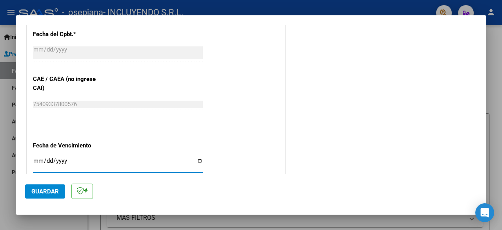
click at [196, 161] on input "Ingresar la fecha" at bounding box center [118, 163] width 170 height 13
type input "[DATE]"
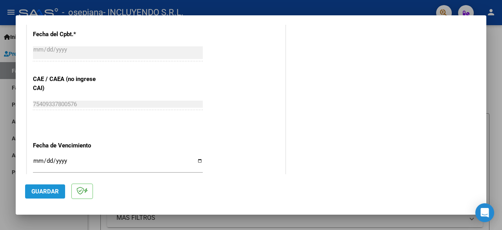
click at [49, 191] on span "Guardar" at bounding box center [44, 191] width 27 height 7
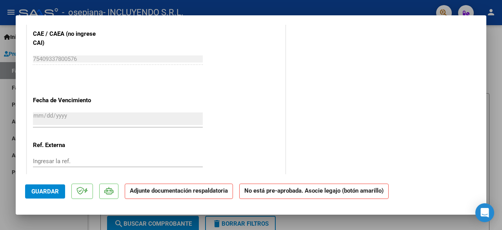
scroll to position [540, 0]
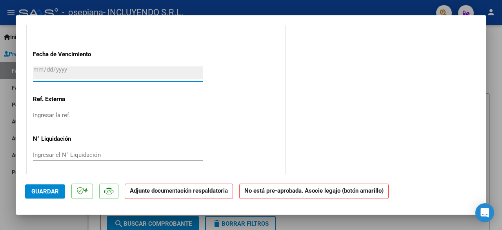
click at [57, 67] on input "[DATE]" at bounding box center [118, 72] width 170 height 13
click at [0, 210] on div at bounding box center [251, 115] width 502 height 230
type input "$ 0,00"
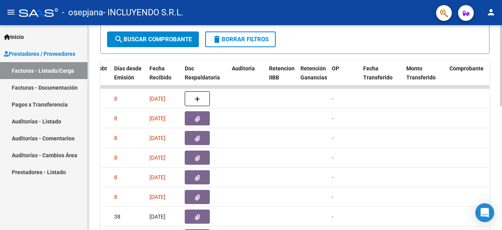
scroll to position [155, 0]
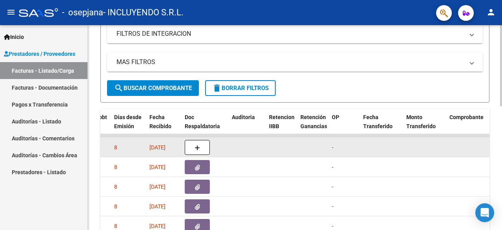
click at [157, 149] on span "[DATE]" at bounding box center [157, 147] width 16 height 6
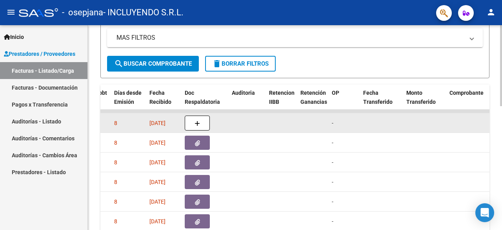
scroll to position [195, 0]
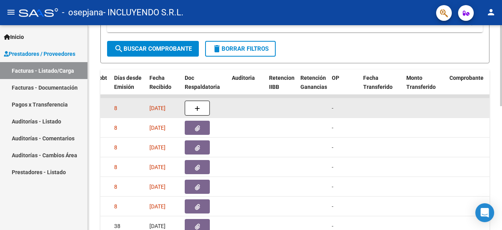
click at [95, 108] on span "[DATE]" at bounding box center [87, 108] width 16 height 6
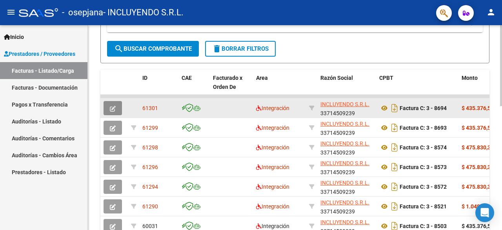
click at [115, 106] on icon "button" at bounding box center [113, 109] width 6 height 6
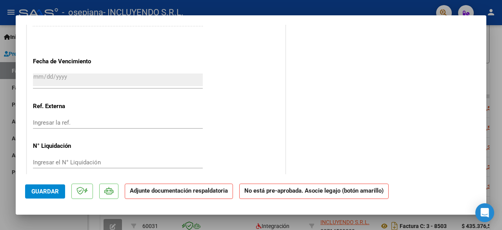
scroll to position [511, 0]
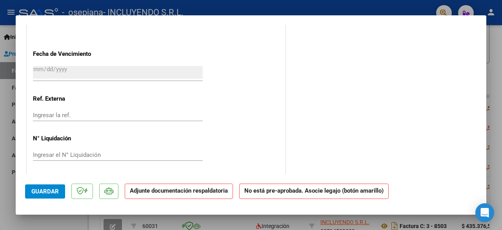
click at [58, 227] on div at bounding box center [251, 115] width 502 height 230
type input "$ 0,00"
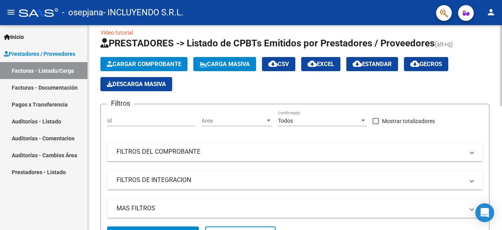
scroll to position [0, 0]
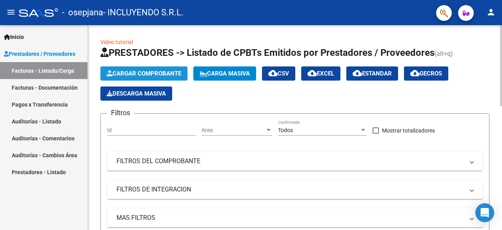
click at [149, 77] on span "Cargar Comprobante" at bounding box center [144, 73] width 75 height 7
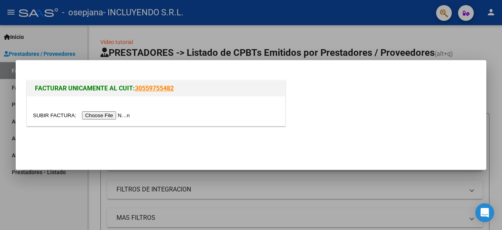
click at [118, 117] on input "file" at bounding box center [82, 115] width 99 height 8
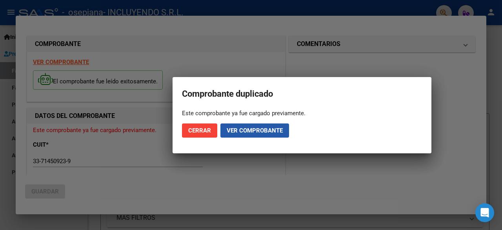
click at [250, 134] on button "Ver comprobante" at bounding box center [255, 130] width 69 height 14
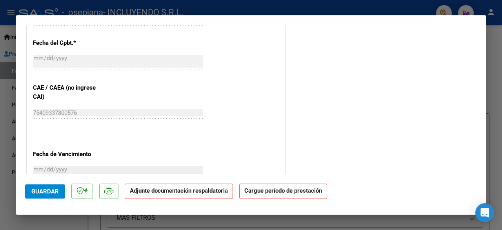
scroll to position [510, 0]
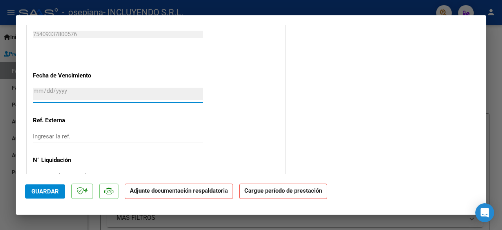
click at [47, 91] on input "[DATE]" at bounding box center [118, 94] width 170 height 13
drag, startPoint x: 47, startPoint y: 91, endPoint x: 32, endPoint y: 89, distance: 15.0
click at [35, 89] on input "[DATE]" at bounding box center [118, 94] width 170 height 13
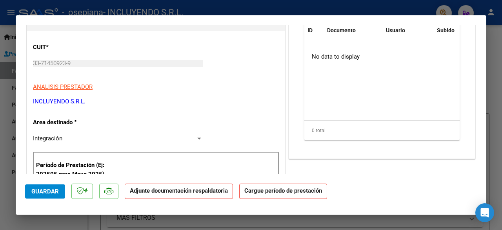
scroll to position [0, 0]
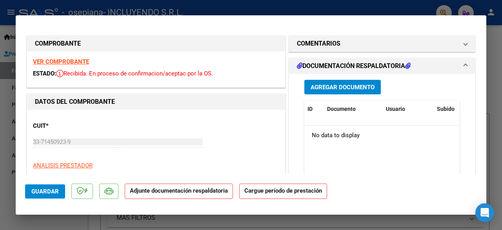
click at [342, 90] on span "Agregar Documento" at bounding box center [343, 87] width 64 height 7
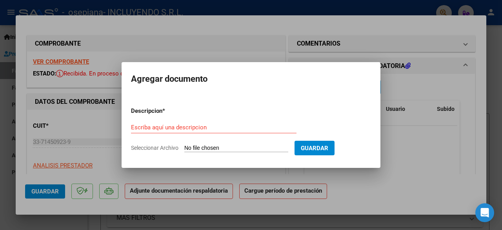
click at [78, 76] on div at bounding box center [251, 115] width 502 height 230
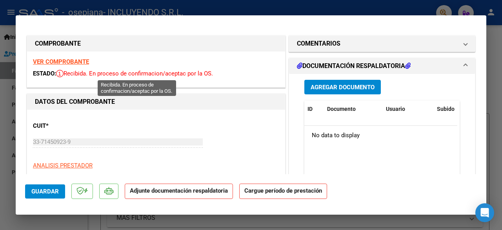
click at [188, 73] on span "Recibida. En proceso de confirmacion/aceptac por la OS." at bounding box center [134, 73] width 157 height 7
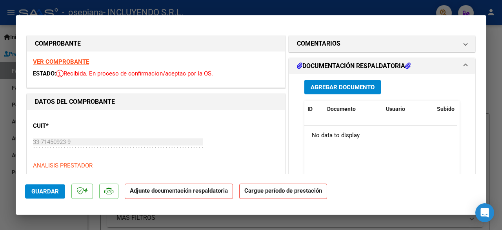
drag, startPoint x: 188, startPoint y: 73, endPoint x: 73, endPoint y: 62, distance: 115.5
click at [73, 62] on strong "VER COMPROBANTE" at bounding box center [61, 61] width 56 height 7
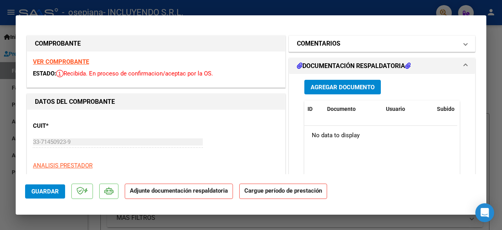
click at [461, 45] on mat-expansion-panel-header "COMENTARIOS" at bounding box center [382, 44] width 186 height 16
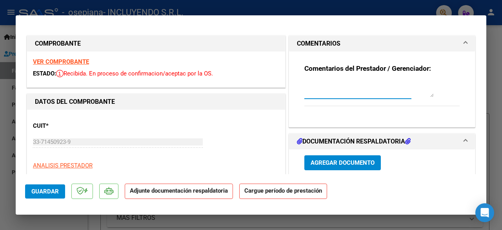
click at [344, 96] on textarea at bounding box center [368, 89] width 129 height 16
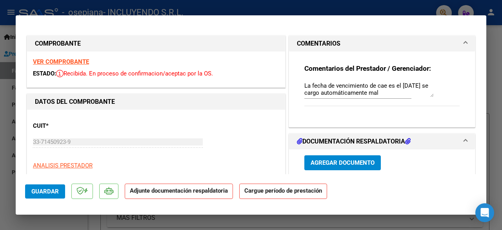
click at [445, 162] on div "Agregar Documento" at bounding box center [381, 162] width 155 height 15
click at [416, 93] on textarea "La fecha de vencimiento de cae es el [DATE] se cargo automáticamente mal" at bounding box center [368, 89] width 129 height 16
type textarea "La fecha de vencimiento de cae es el [DATE] se cargo automáticamente mal y no p…"
click at [404, 104] on div "La fecha de vencimiento de cae es el [DATE] se cargo automáticamente mal y no p…" at bounding box center [357, 93] width 107 height 26
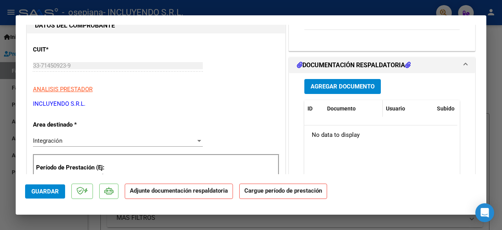
scroll to position [78, 0]
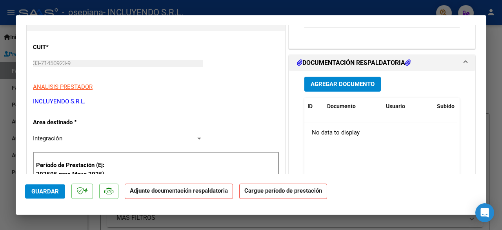
click at [352, 89] on button "Agregar Documento" at bounding box center [342, 84] width 77 height 15
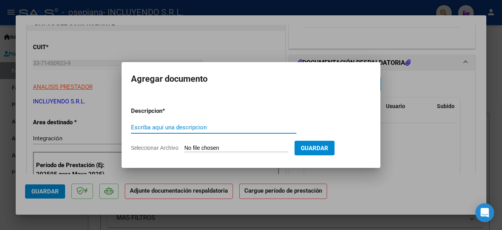
click at [202, 126] on input "Escriba aquí una descripcion" at bounding box center [214, 127] width 166 height 7
click at [205, 151] on input "Seleccionar Archivo" at bounding box center [236, 147] width 104 height 7
type input "C:\fakepath\Comprobante de CAE FC 00003-00008694 [PERSON_NAME] REHABILITACION -…"
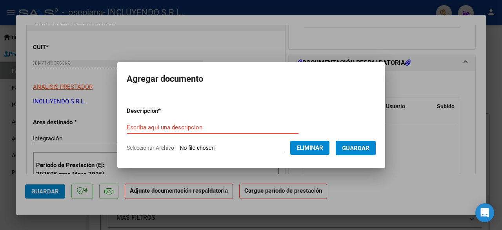
paste input "Comprobante de CAE FC 00003-00008694 [PERSON_NAME] REHABILITACION - [DATE]"
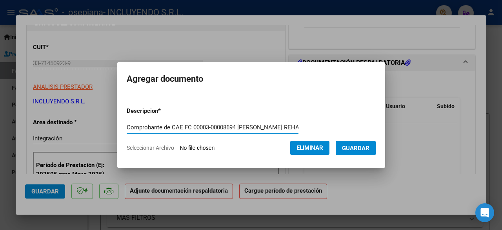
scroll to position [0, 72]
type input "Comprobante de CAE FC 00003-00008694 [PERSON_NAME] REHABILITACION - [DATE]"
click at [363, 144] on span "Guardar" at bounding box center [355, 147] width 27 height 7
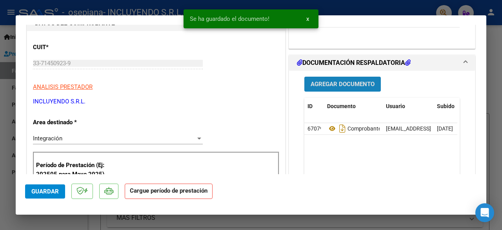
click at [350, 84] on span "Agregar Documento" at bounding box center [343, 84] width 64 height 7
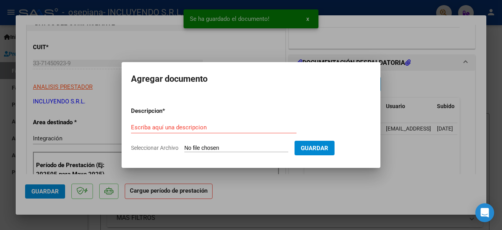
click at [240, 148] on input "Seleccionar Archivo" at bounding box center [236, 147] width 104 height 7
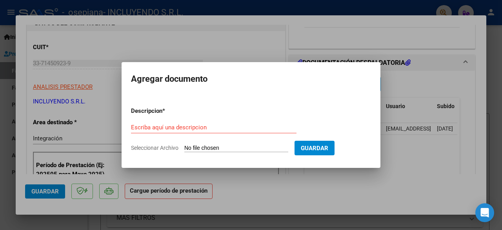
type input "C:\fakepath\Constancia de CUIT- Incluyendo SRL.pdf"
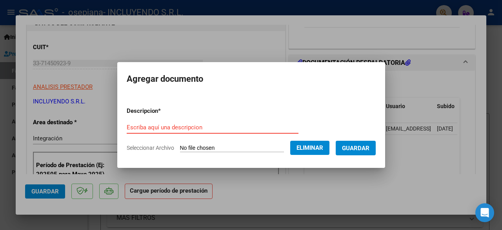
drag, startPoint x: 174, startPoint y: 123, endPoint x: 146, endPoint y: 127, distance: 28.9
paste input "Constancia de CUIT- Incluyendo SRL"
type input "Constancia de CUIT- Incluyendo SRL"
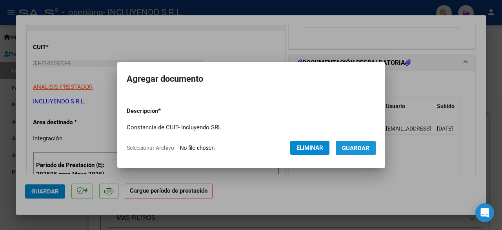
click at [376, 148] on button "Guardar" at bounding box center [356, 147] width 40 height 15
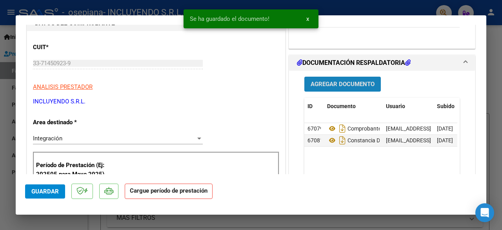
drag, startPoint x: 348, startPoint y: 87, endPoint x: 324, endPoint y: 86, distance: 24.4
click at [324, 86] on span "Agregar Documento" at bounding box center [343, 84] width 64 height 7
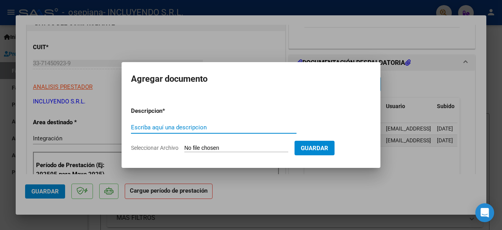
click at [199, 130] on input "Escriba aquí una descripcion" at bounding box center [214, 127] width 166 height 7
click at [204, 146] on input "Seleccionar Archivo" at bounding box center [236, 147] width 104 height 7
type input "C:\fakepath\Planilla PSICOLOGIA Rehabilitacion - [PERSON_NAME] -[DATE].pdf"
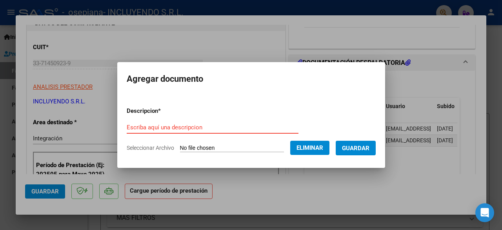
paste input "Planilla PSICOLOGIA Rehabilitacion - [PERSON_NAME] -[DATE]"
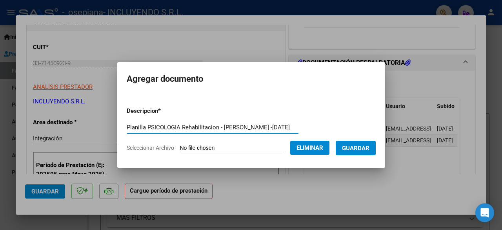
type input "Planilla PSICOLOGIA Rehabilitacion - [PERSON_NAME] -[DATE]"
click at [367, 149] on span "Guardar" at bounding box center [355, 147] width 27 height 7
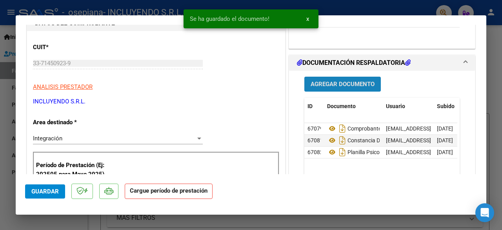
click at [349, 81] on span "Agregar Documento" at bounding box center [343, 84] width 64 height 7
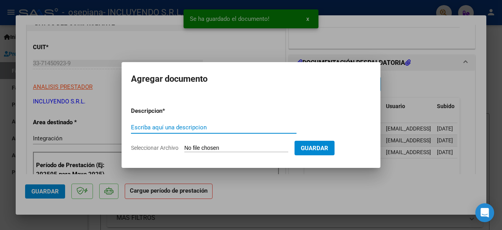
click at [212, 130] on input "Escriba aquí una descripcion" at bounding box center [214, 127] width 166 height 7
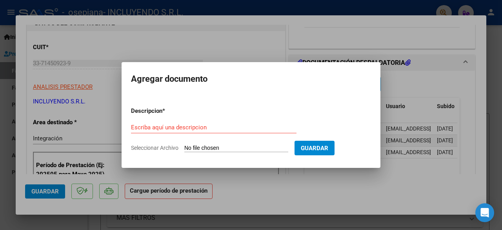
click at [212, 148] on input "Seleccionar Archivo" at bounding box center [236, 147] width 104 height 7
type input "C:\fakepath\Planilla PSICOPEDAGOGIA Rehabilitacion - [PERSON_NAME] -[DATE].pdf"
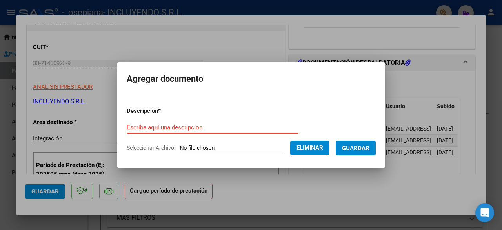
paste input "Planilla PSICOPEDAGOGIA Rehabilitacion - VERA SANTIAGO -[DATE]"
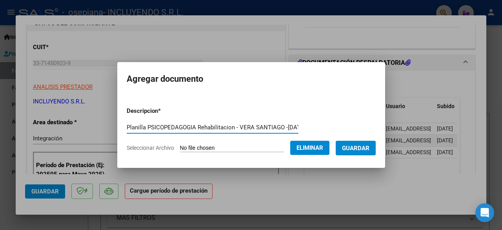
scroll to position [0, 29]
type input "Planilla PSICOPEDAGOGIA Rehabilitacion - VERA SANTIAGO -[DATE]"
click at [368, 142] on button "Guardar" at bounding box center [356, 147] width 40 height 15
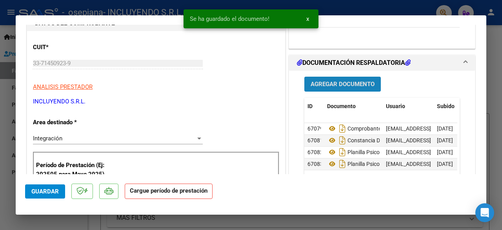
click at [348, 87] on span "Agregar Documento" at bounding box center [343, 84] width 64 height 7
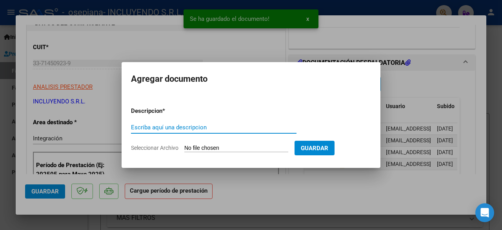
click at [208, 149] on input "Seleccionar Archivo" at bounding box center [236, 147] width 104 height 7
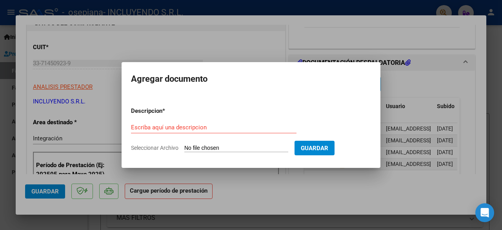
type input "C:\fakepath\Planilla TERAPIA OCUPACIONAL Rehabilitacion - VERA SANTIAGO -[DATE]…"
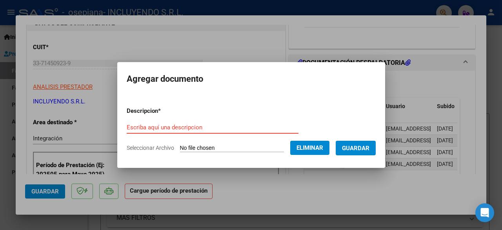
paste input "Planilla TERAPIA OCUPACIONAL Rehabilitacion - VERA SANTIAGO -[DATE]"
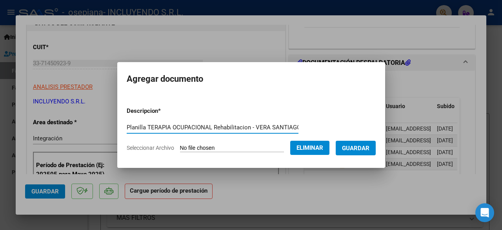
scroll to position [0, 44]
type input "Planilla TERAPIA OCUPACIONAL Rehabilitacion - VERA SANTIAGO -[DATE]"
click at [368, 146] on span "Guardar" at bounding box center [355, 147] width 27 height 7
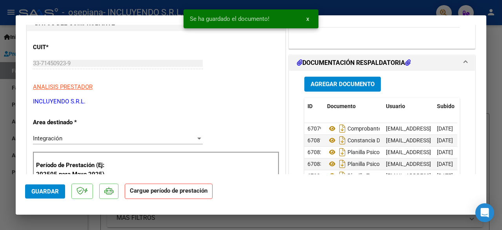
click at [346, 91] on div "Agregar Documento ID Documento Usuario Subido Acción 67079 Comprobante De Cae F…" at bounding box center [382, 149] width 167 height 157
click at [343, 81] on span "Agregar Documento" at bounding box center [343, 84] width 64 height 7
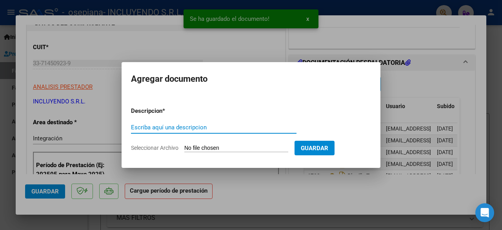
click at [213, 127] on input "Escriba aquí una descripcion" at bounding box center [214, 127] width 166 height 7
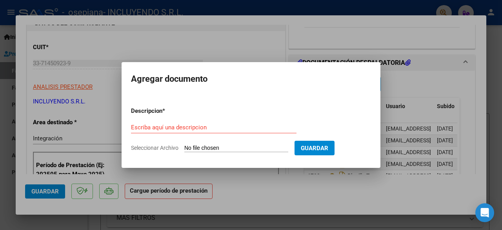
click at [224, 148] on input "Seleccionar Archivo" at bounding box center [236, 147] width 104 height 7
click at [280, 186] on div at bounding box center [251, 115] width 502 height 230
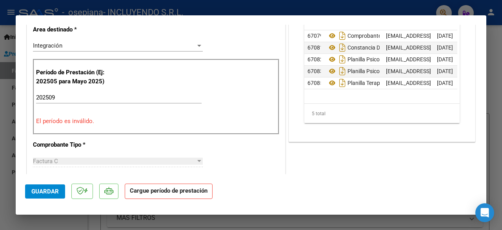
scroll to position [235, 0]
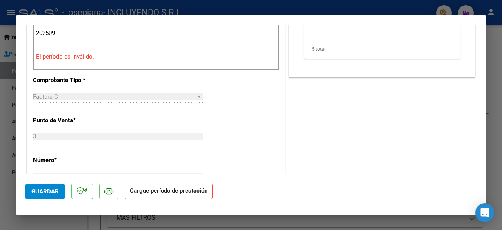
click at [44, 191] on span "Guardar" at bounding box center [44, 191] width 27 height 7
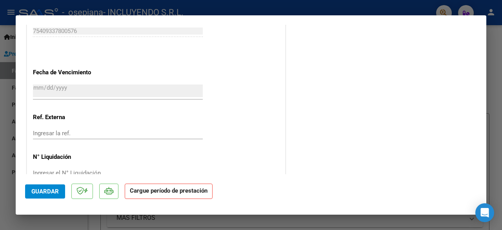
scroll to position [532, 0]
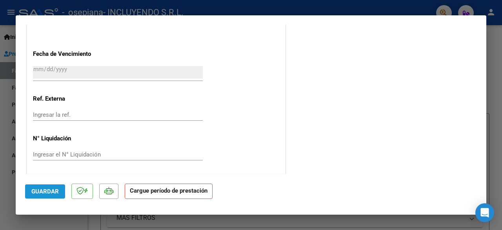
click at [33, 195] on button "Guardar" at bounding box center [45, 191] width 40 height 14
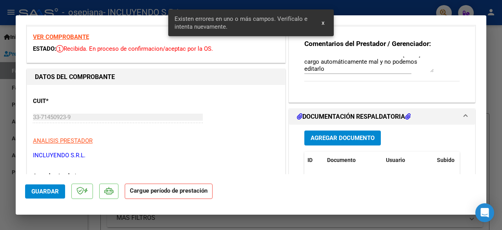
scroll to position [82, 0]
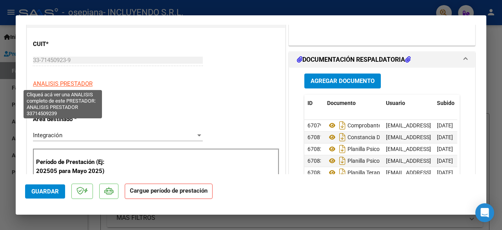
click at [82, 83] on span "ANALISIS PRESTADOR" at bounding box center [63, 83] width 60 height 7
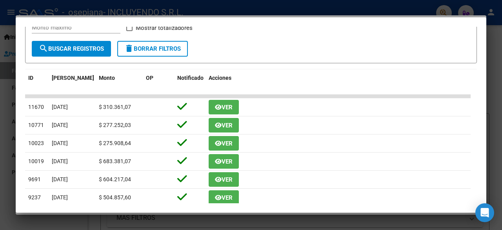
scroll to position [257, 0]
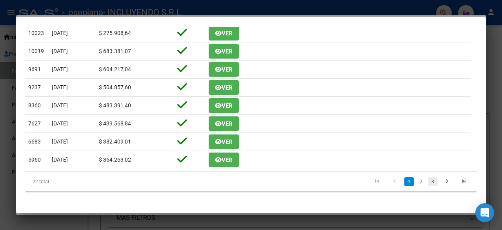
click at [428, 178] on link "3" at bounding box center [432, 181] width 9 height 9
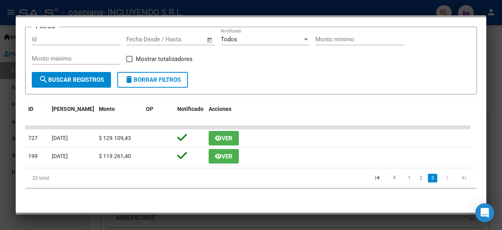
scroll to position [115, 0]
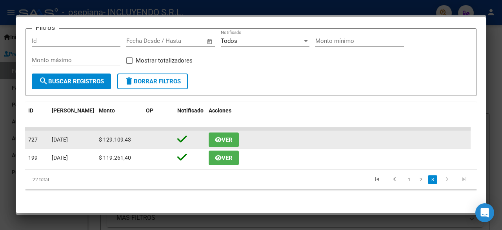
click at [226, 138] on span "Ver" at bounding box center [227, 139] width 11 height 7
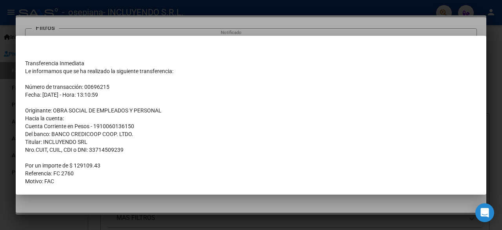
click at [173, 206] on div at bounding box center [251, 115] width 502 height 230
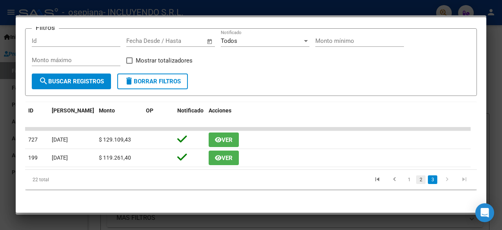
click at [416, 182] on link "2" at bounding box center [420, 179] width 9 height 9
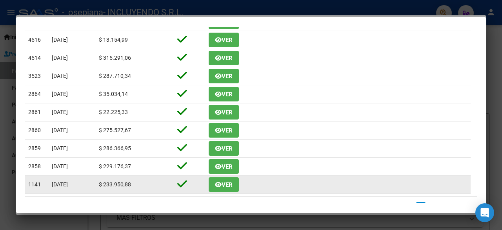
scroll to position [257, 0]
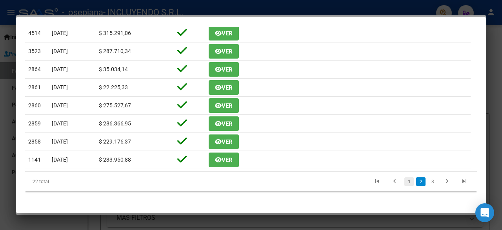
click at [405, 177] on link "1" at bounding box center [409, 181] width 9 height 9
click at [397, 204] on mat-dialog-container "Análisis Prestador - CUIT: 33714509239 cloud_download Exportar CSV ARCA Impuest…" at bounding box center [251, 114] width 471 height 195
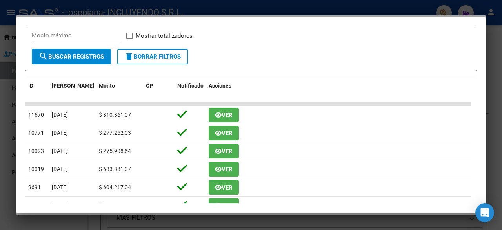
scroll to position [61, 0]
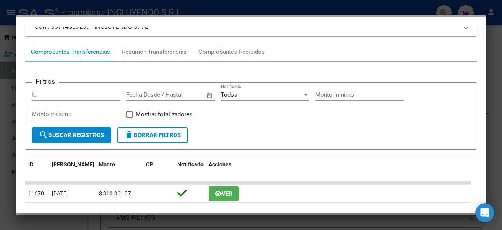
click at [297, 128] on form "Filtros Id Fecha inicio – Fecha fin Fecha Desde / Hasta Todos Notificado Monto …" at bounding box center [251, 115] width 452 height 67
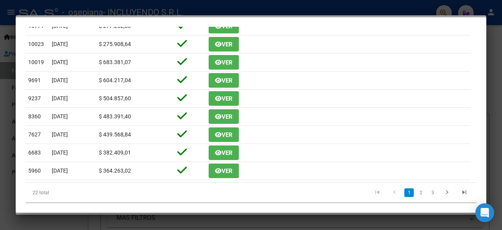
scroll to position [257, 0]
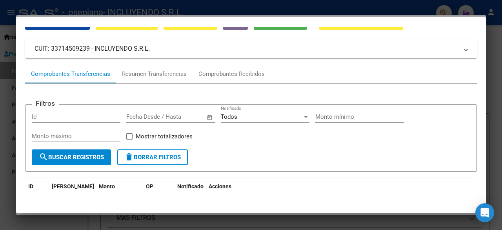
scroll to position [0, 0]
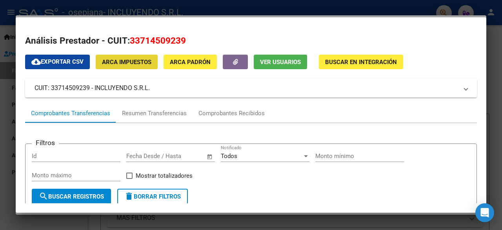
click at [150, 58] on span "ARCA Impuestos" at bounding box center [126, 61] width 49 height 7
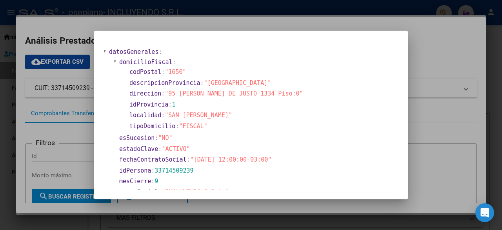
click at [431, 98] on div at bounding box center [251, 115] width 502 height 230
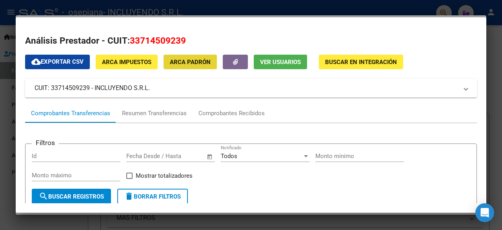
click at [192, 63] on span "ARCA Padrón" at bounding box center [190, 61] width 41 height 7
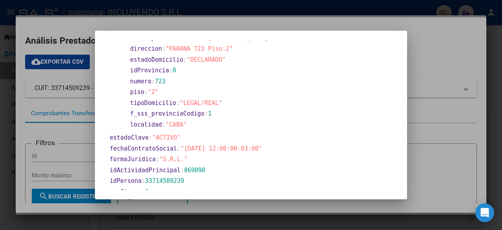
scroll to position [235, 0]
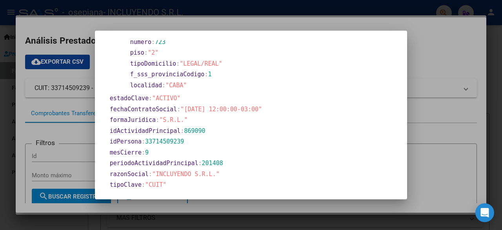
click at [418, 133] on div at bounding box center [251, 115] width 502 height 230
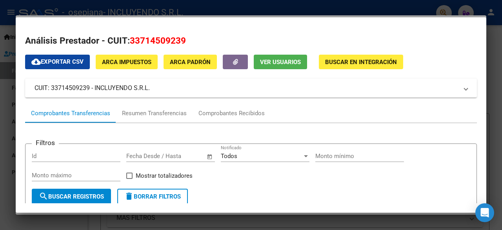
click at [496, 52] on div at bounding box center [251, 115] width 502 height 230
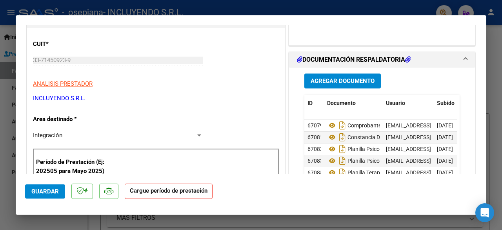
scroll to position [199, 0]
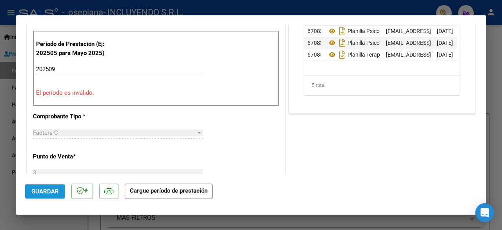
click at [35, 193] on span "Guardar" at bounding box center [44, 191] width 27 height 7
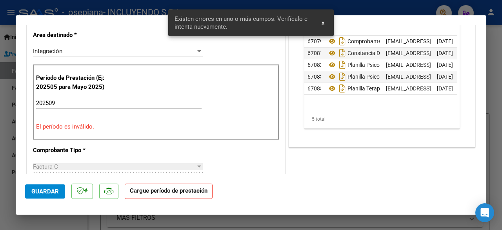
scroll to position [160, 0]
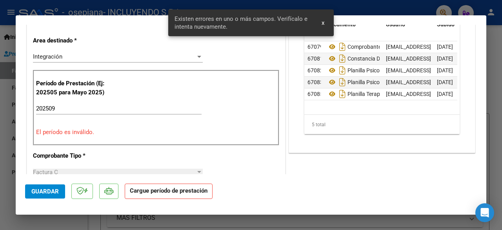
click at [186, 193] on strong "Cargue período de prestación" at bounding box center [169, 190] width 88 height 15
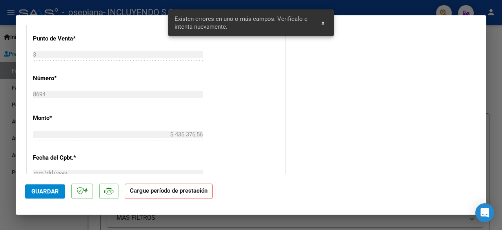
click at [193, 196] on strong "Cargue período de prestación" at bounding box center [169, 190] width 88 height 15
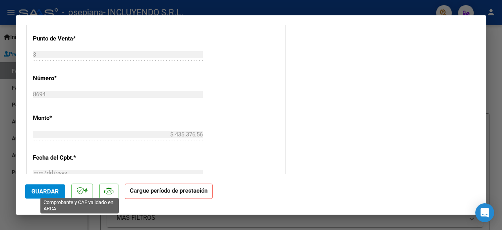
click at [81, 193] on icon at bounding box center [80, 190] width 7 height 8
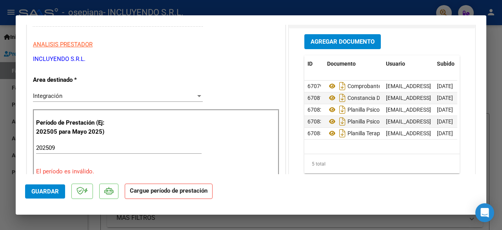
scroll to position [160, 0]
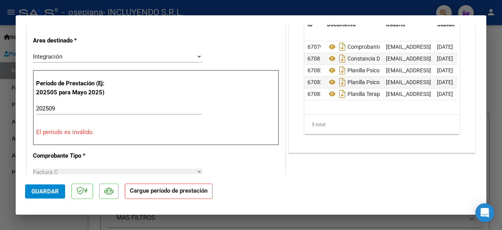
click at [47, 103] on div "202509 Ingrese el Período de Prestación como indica el ejemplo" at bounding box center [119, 108] width 166 height 12
click at [46, 126] on div "Período de Prestación (Ej: 202505 para [DATE]) 202509 Ingrese el Período de Pre…" at bounding box center [156, 107] width 246 height 75
drag, startPoint x: 58, startPoint y: 108, endPoint x: 0, endPoint y: 108, distance: 58.1
click at [0, 108] on div "Comprobante duplicado Este comprobante ya fue cargado previamente. Cerrar Ver c…" at bounding box center [251, 115] width 502 height 230
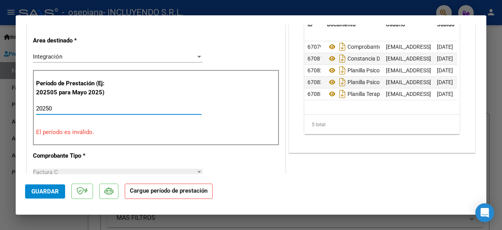
type input "202509"
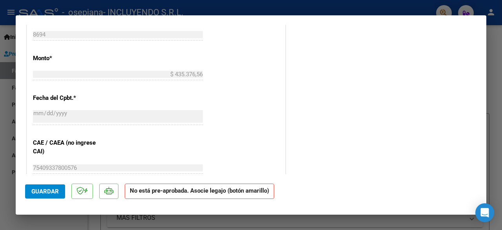
scroll to position [474, 0]
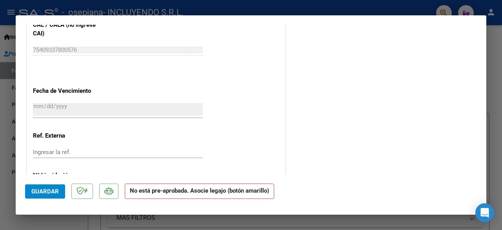
click at [57, 101] on div "[DATE] Ingresar la fecha" at bounding box center [118, 109] width 170 height 17
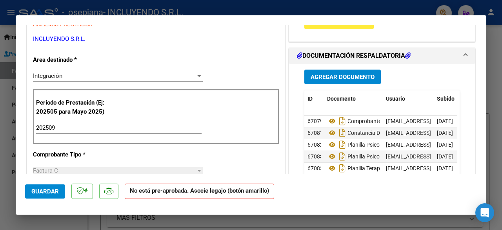
scroll to position [121, 0]
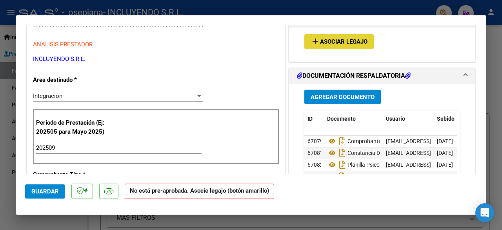
click at [330, 40] on span "Asociar Legajo" at bounding box center [343, 41] width 47 height 7
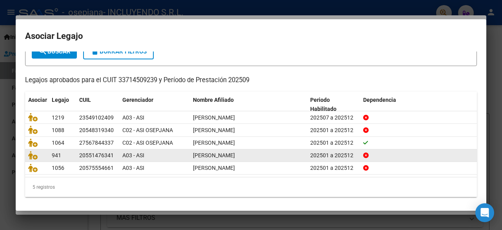
scroll to position [53, 0]
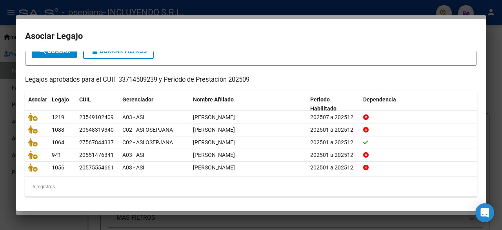
click at [499, 26] on div at bounding box center [251, 115] width 502 height 230
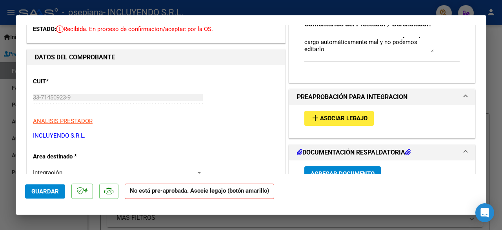
scroll to position [42, 0]
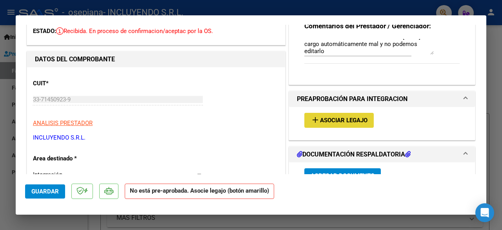
click at [358, 118] on span "Asociar Legajo" at bounding box center [343, 120] width 47 height 7
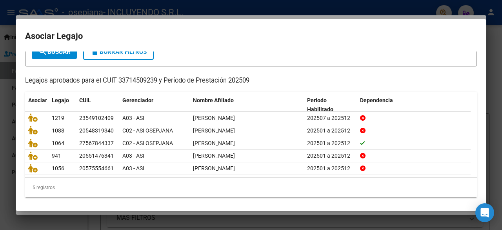
scroll to position [53, 0]
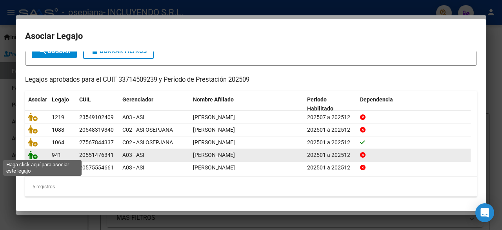
click at [32, 156] on icon at bounding box center [32, 154] width 9 height 9
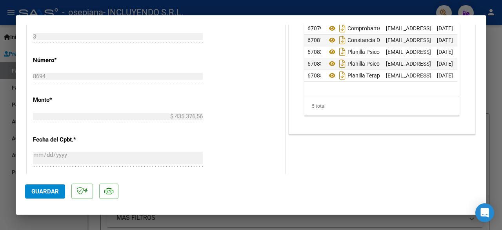
scroll to position [335, 0]
click at [49, 195] on button "Guardar" at bounding box center [45, 191] width 40 height 14
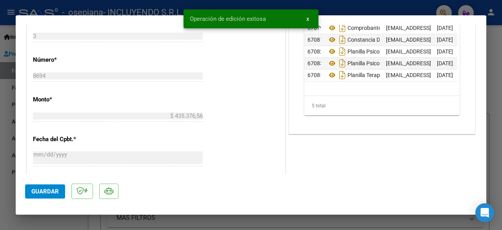
click at [60, 223] on div at bounding box center [251, 115] width 502 height 230
type input "$ 0,00"
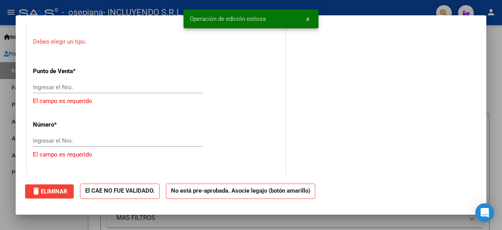
scroll to position [0, 0]
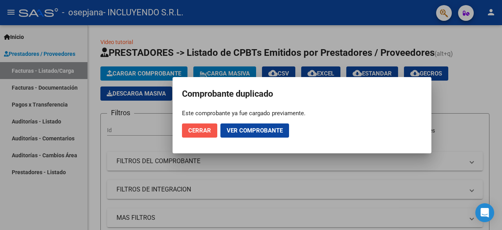
click at [208, 131] on span "Cerrar" at bounding box center [199, 130] width 23 height 7
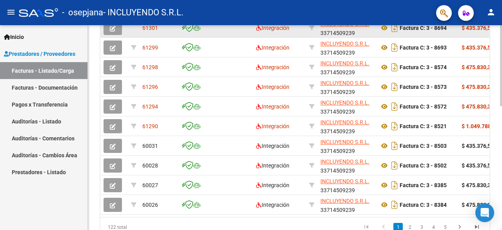
scroll to position [235, 0]
